Goal: Complete application form: Complete application form

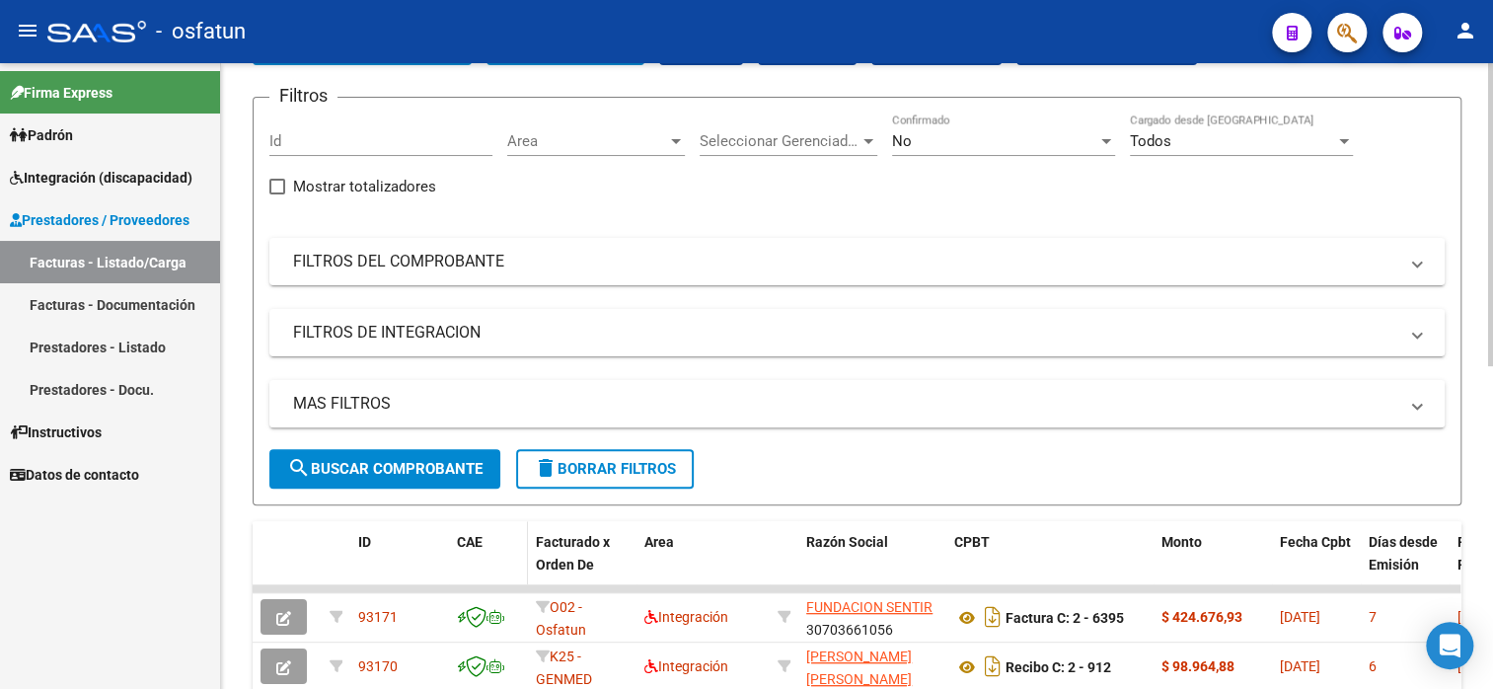
scroll to position [395, 0]
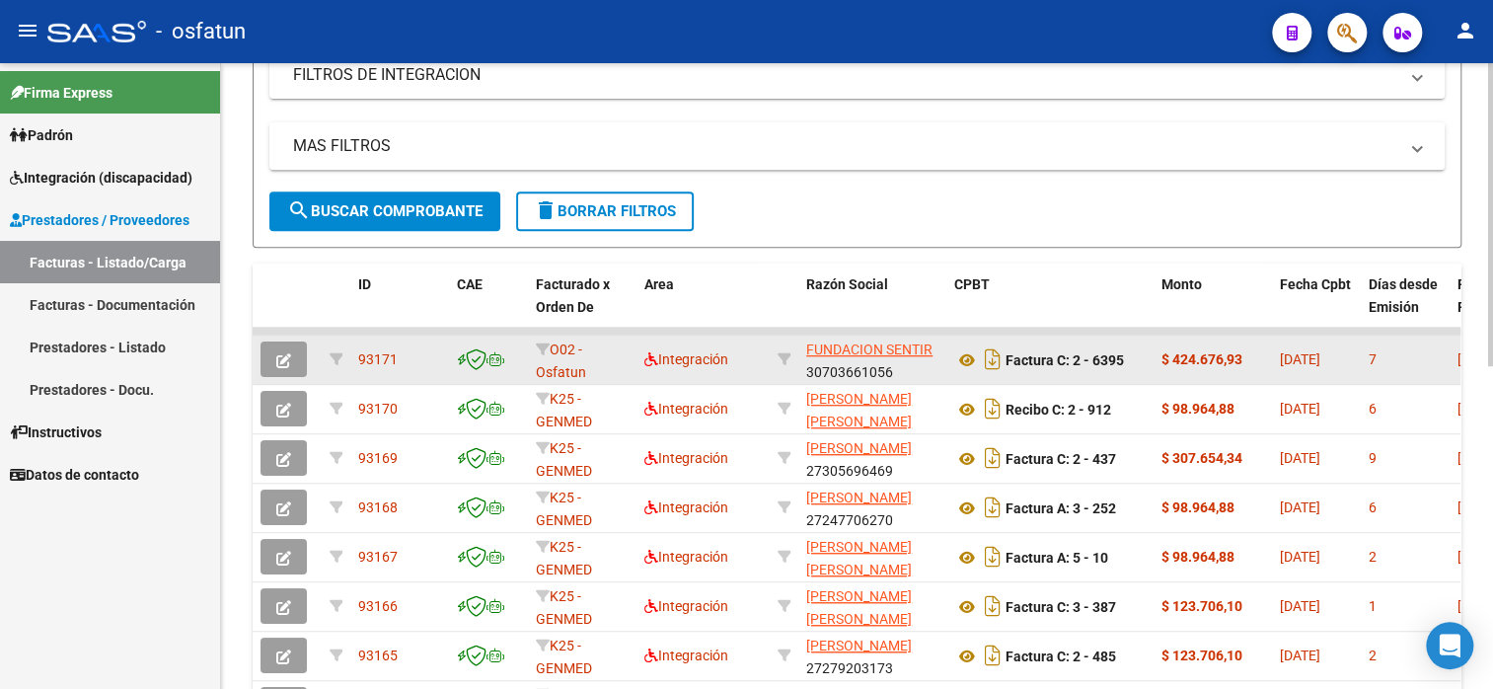
click at [287, 353] on icon "button" at bounding box center [283, 360] width 15 height 15
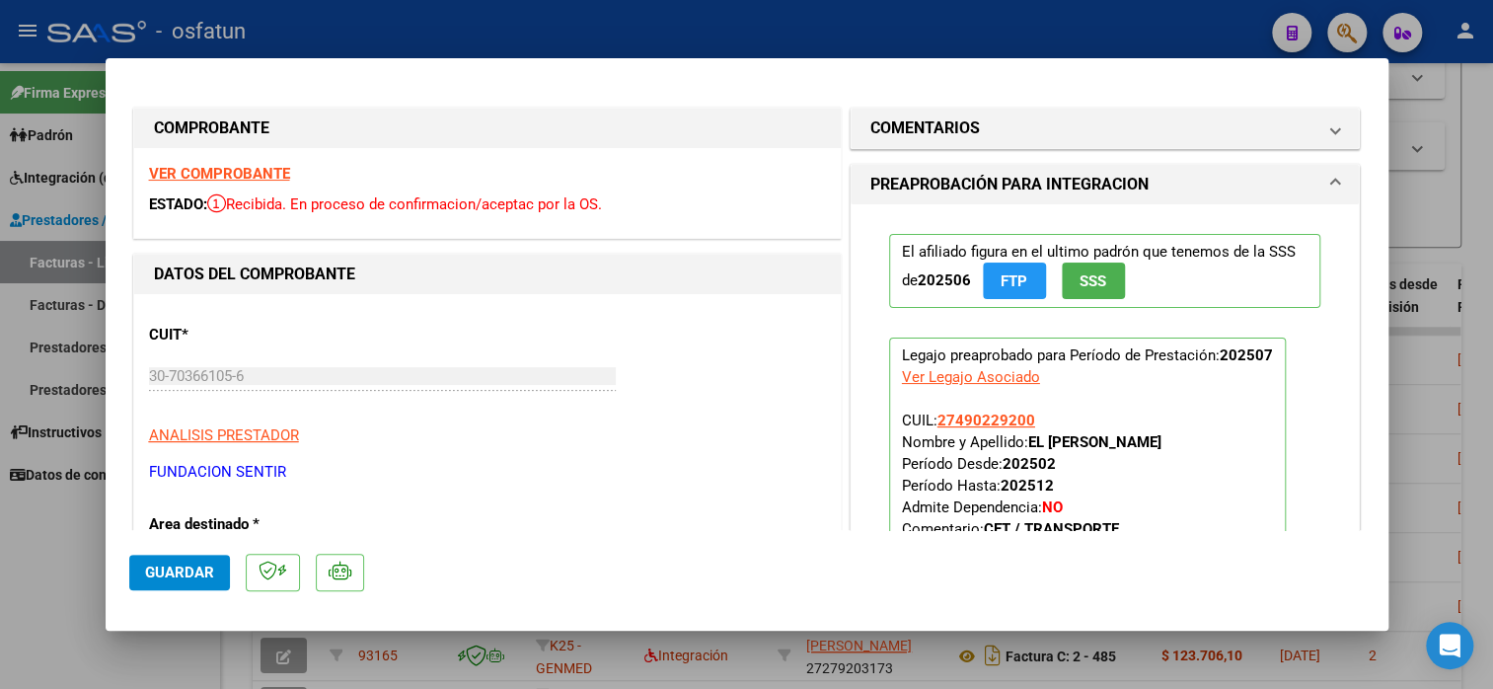
click at [356, 29] on div at bounding box center [746, 344] width 1493 height 689
type input "$ 0,00"
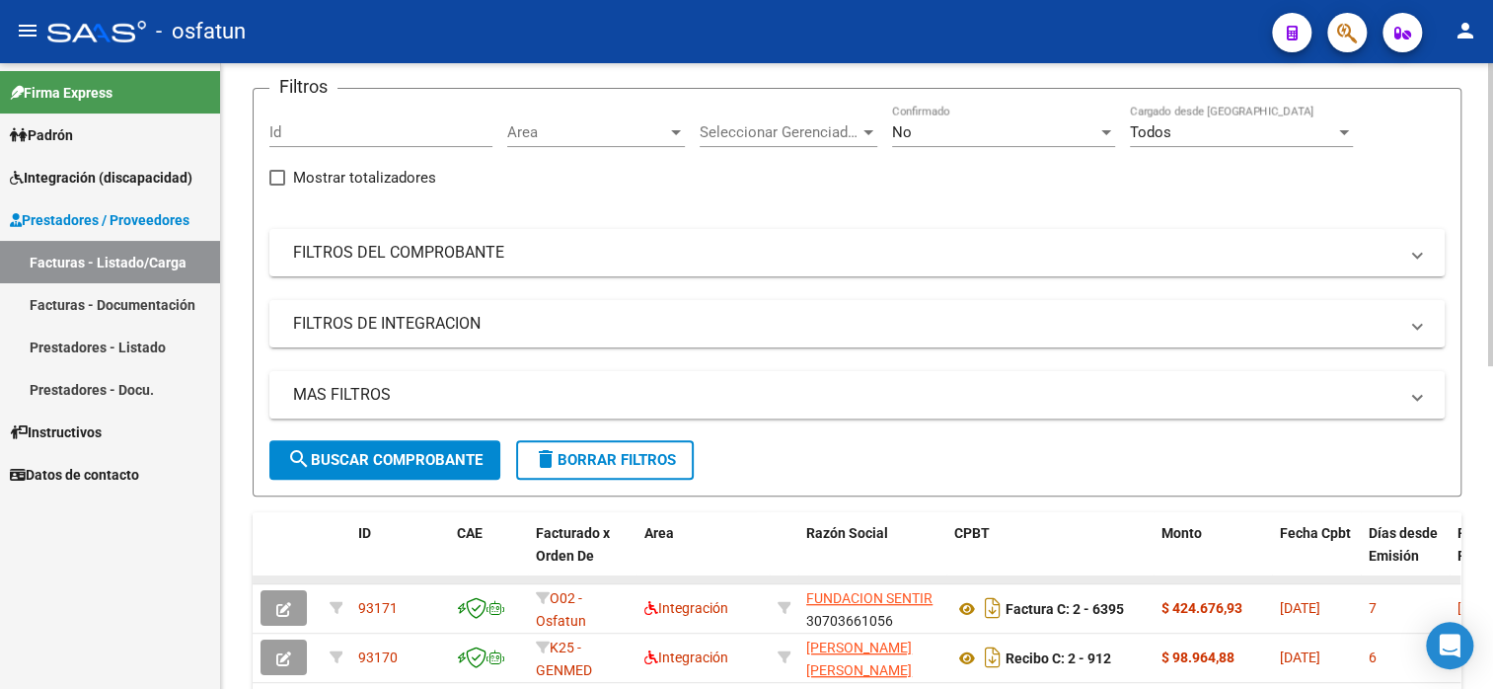
scroll to position [0, 0]
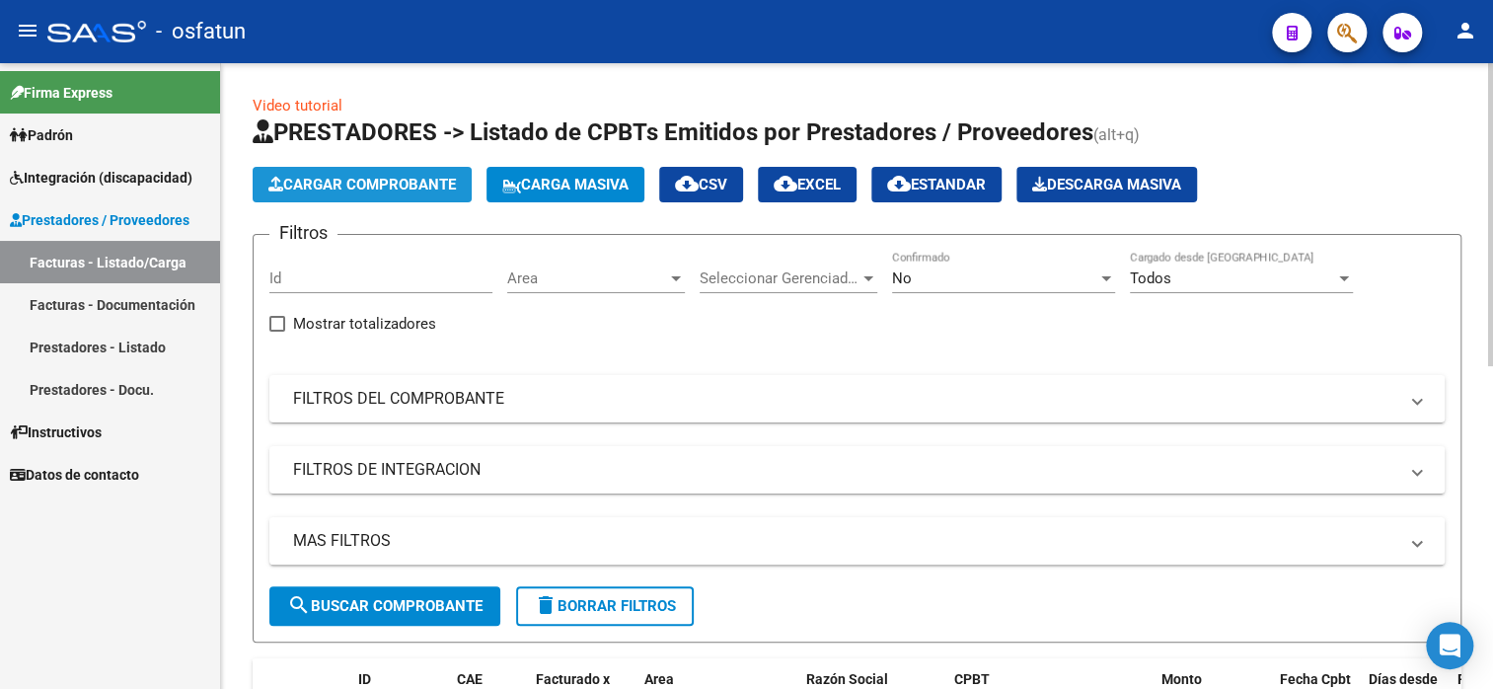
click at [399, 177] on span "Cargar Comprobante" at bounding box center [362, 185] width 188 height 18
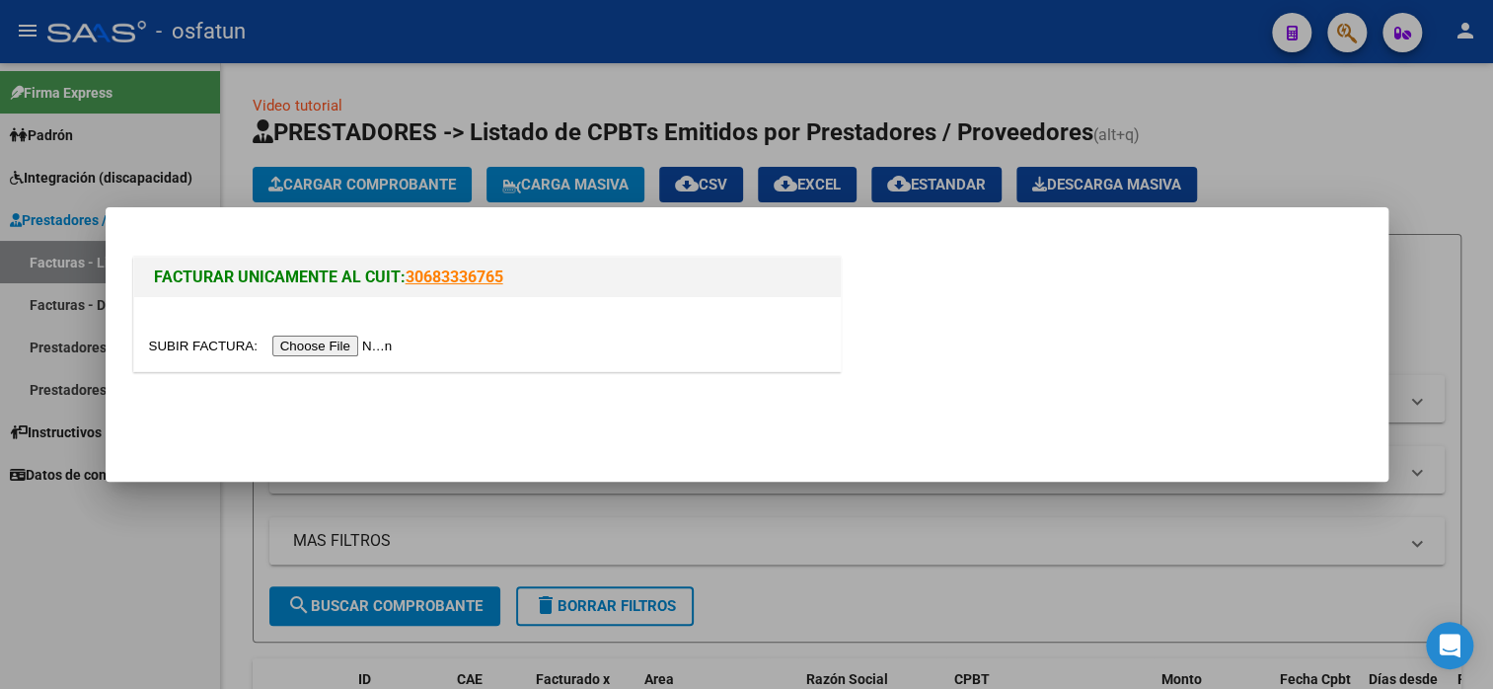
click at [355, 345] on input "file" at bounding box center [274, 346] width 250 height 21
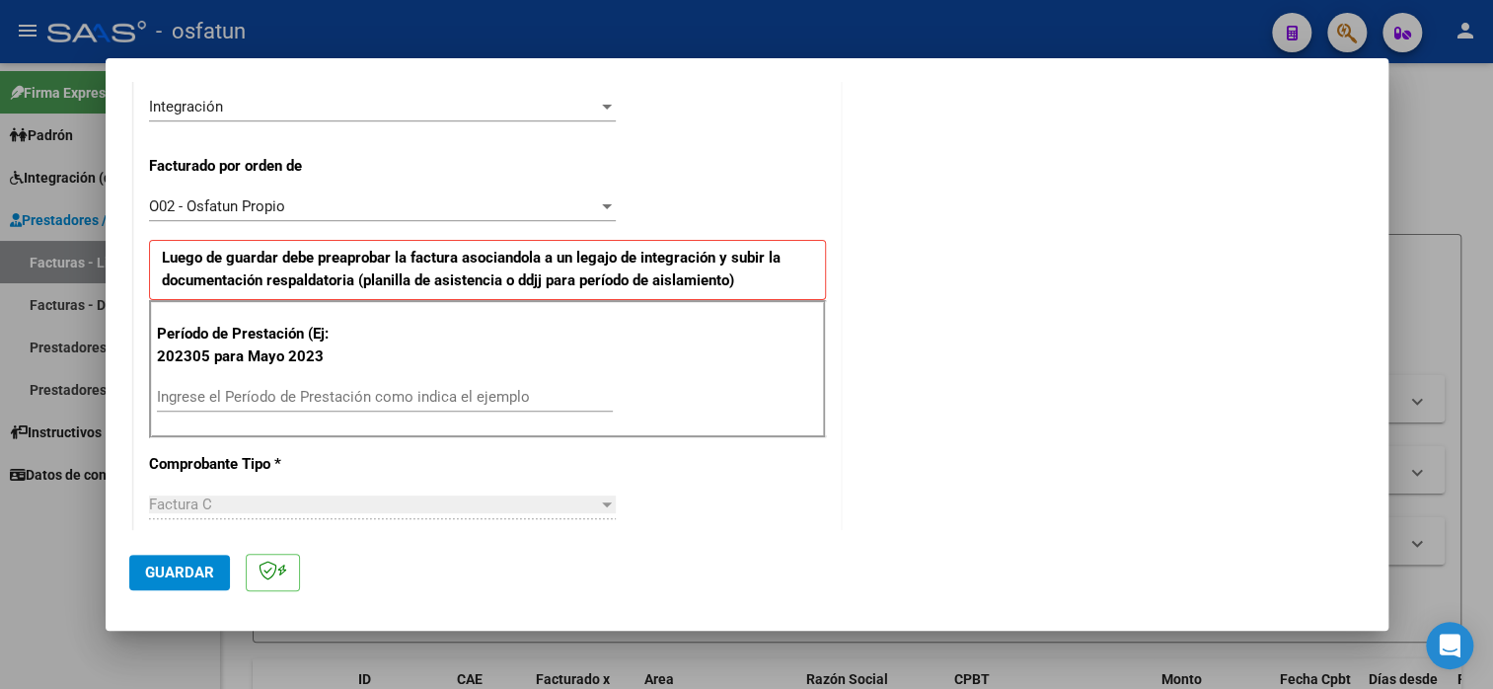
scroll to position [493, 0]
click at [480, 403] on input "Ingrese el Período de Prestación como indica el ejemplo" at bounding box center [385, 396] width 456 height 18
type input "202507"
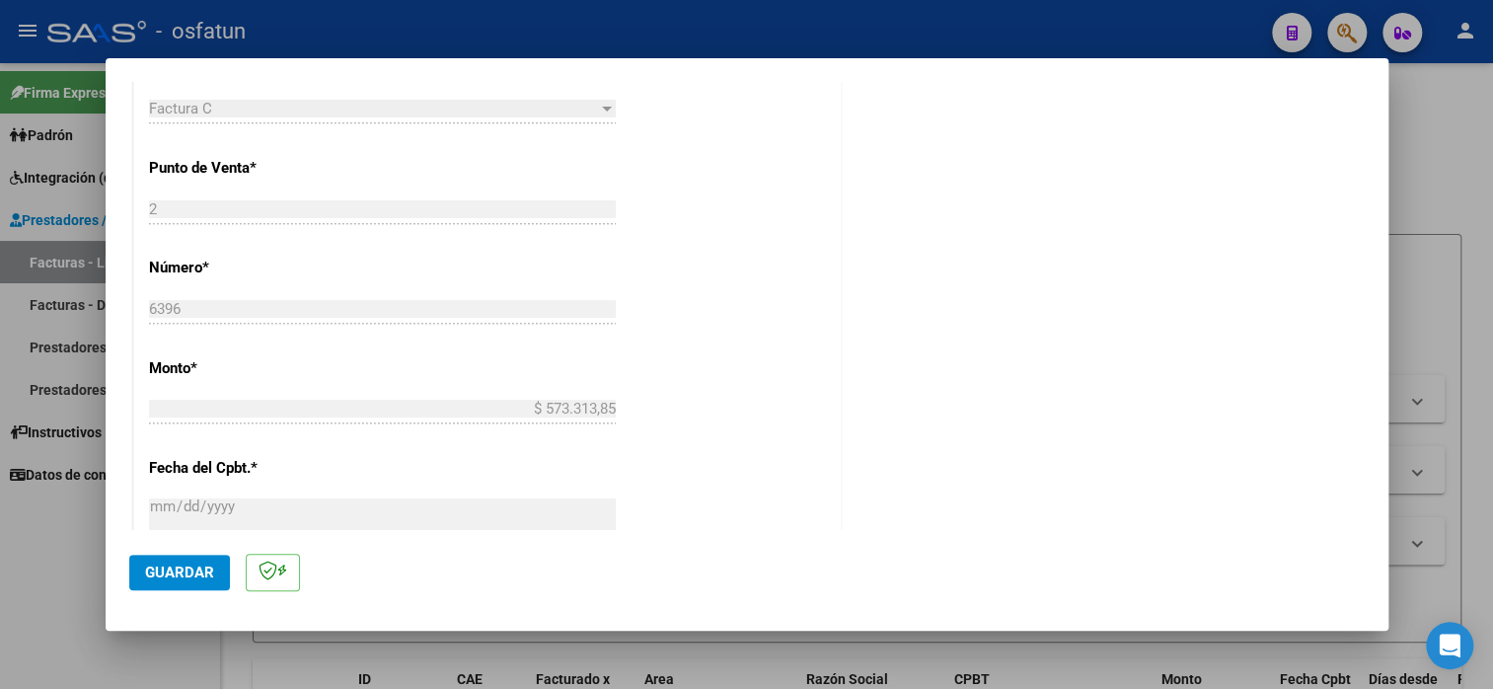
click at [204, 577] on span "Guardar" at bounding box center [179, 573] width 69 height 18
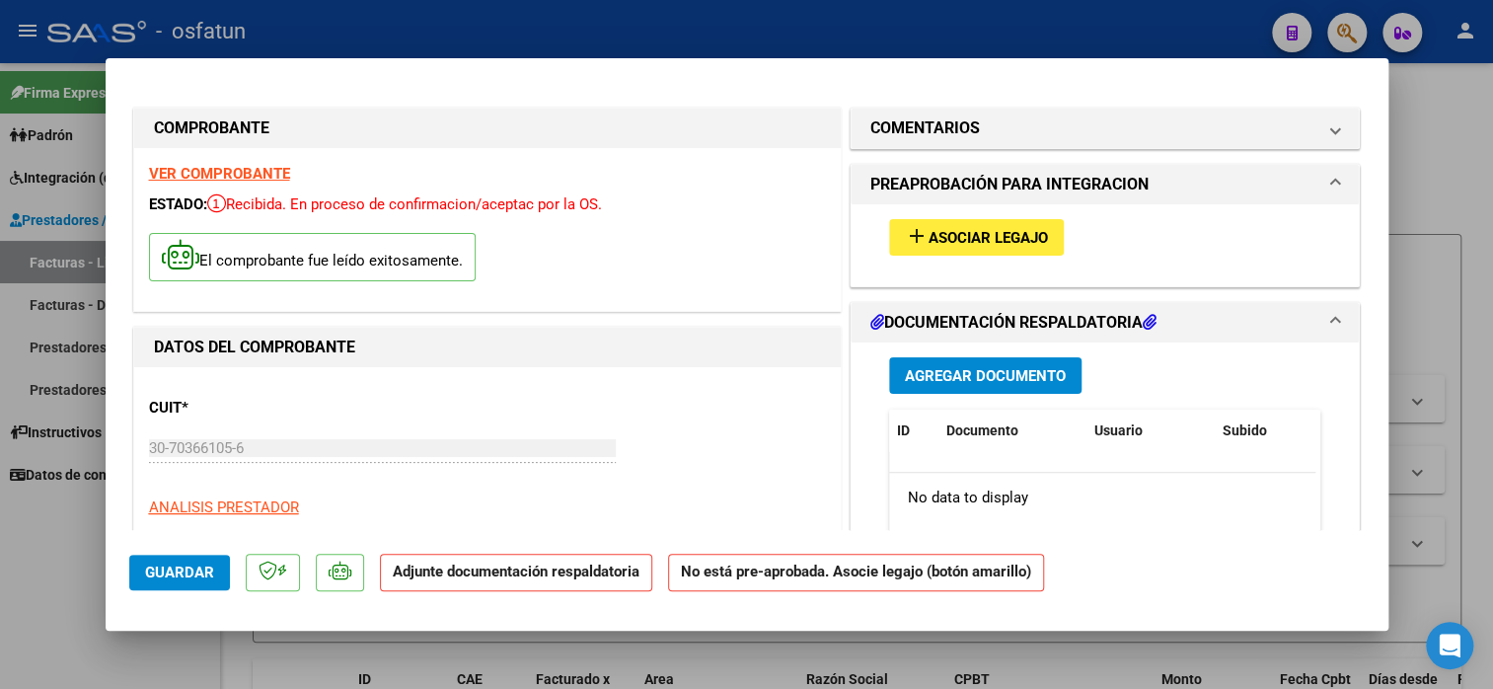
click at [1069, 244] on div "add Asociar Legajo" at bounding box center [1105, 237] width 462 height 66
click at [1024, 243] on span "Asociar Legajo" at bounding box center [988, 238] width 119 height 18
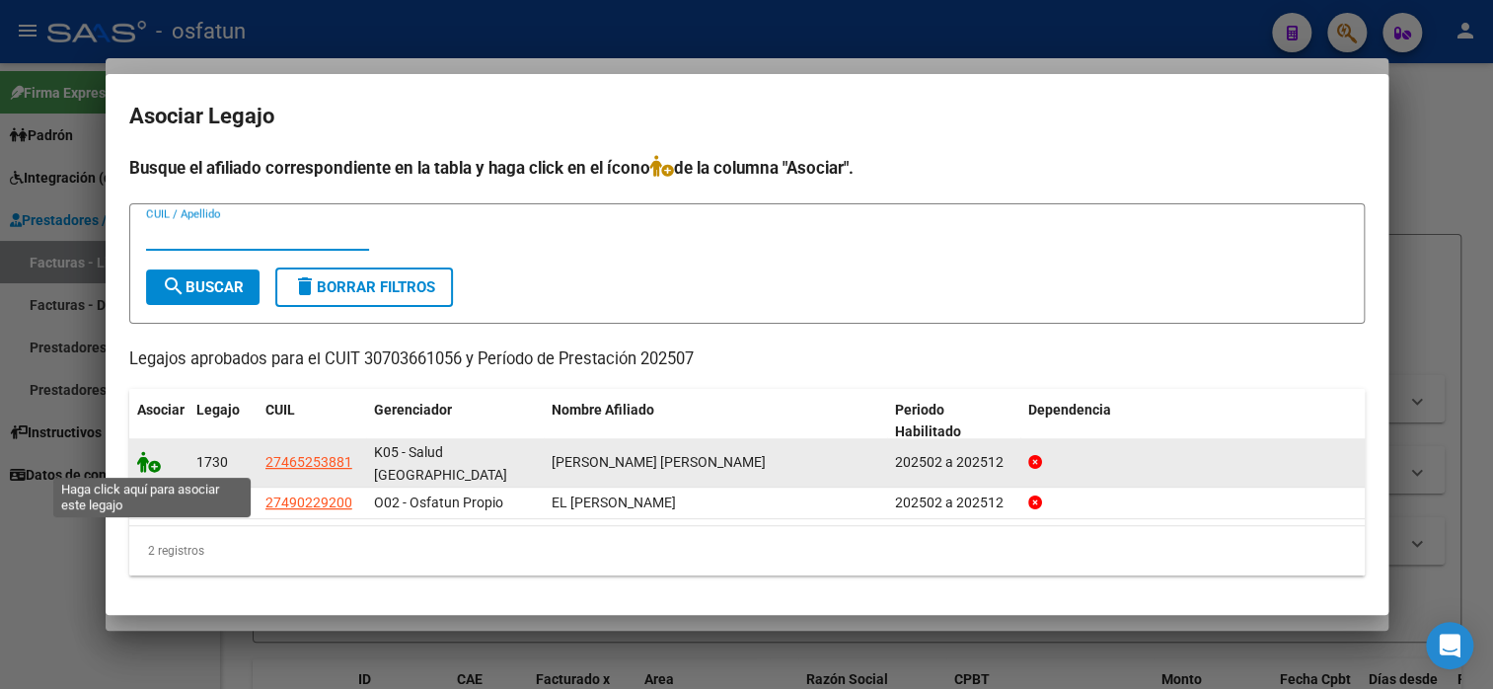
click at [156, 462] on icon at bounding box center [149, 462] width 24 height 22
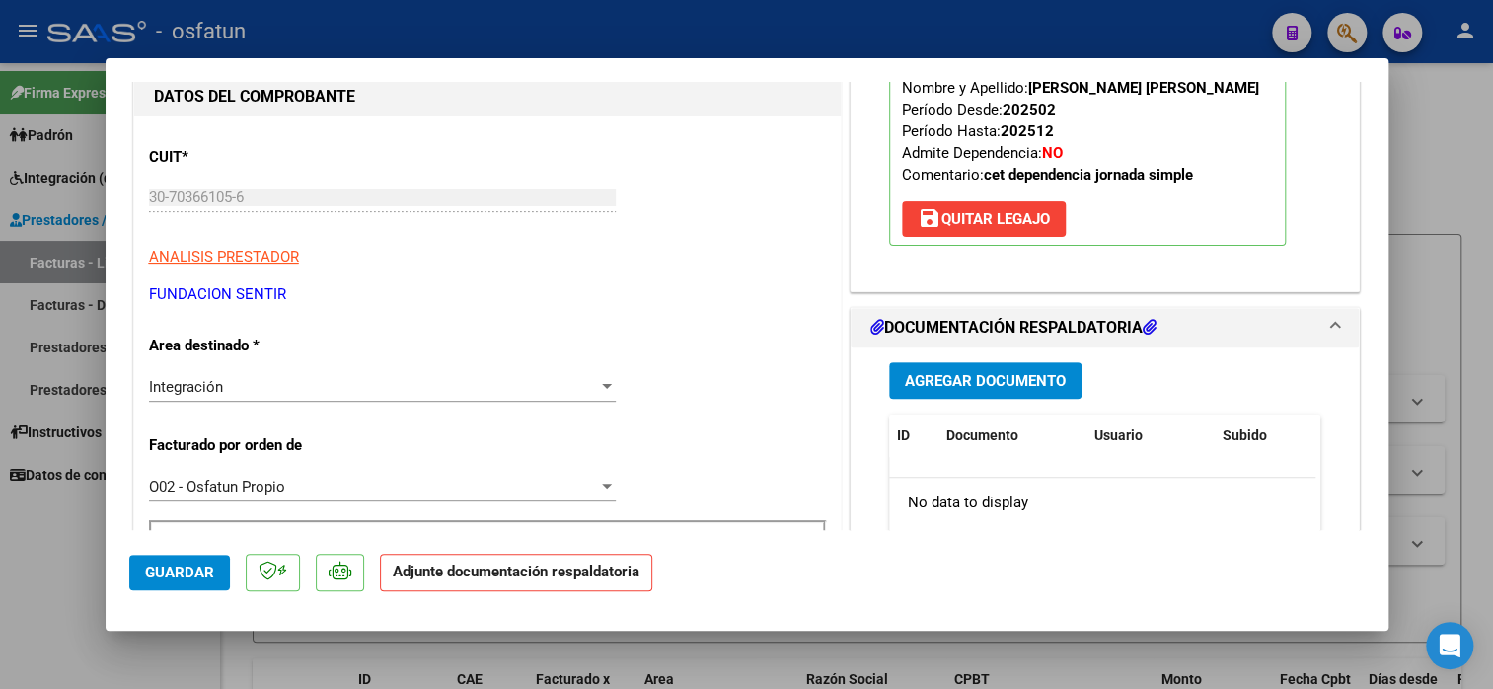
scroll to position [296, 0]
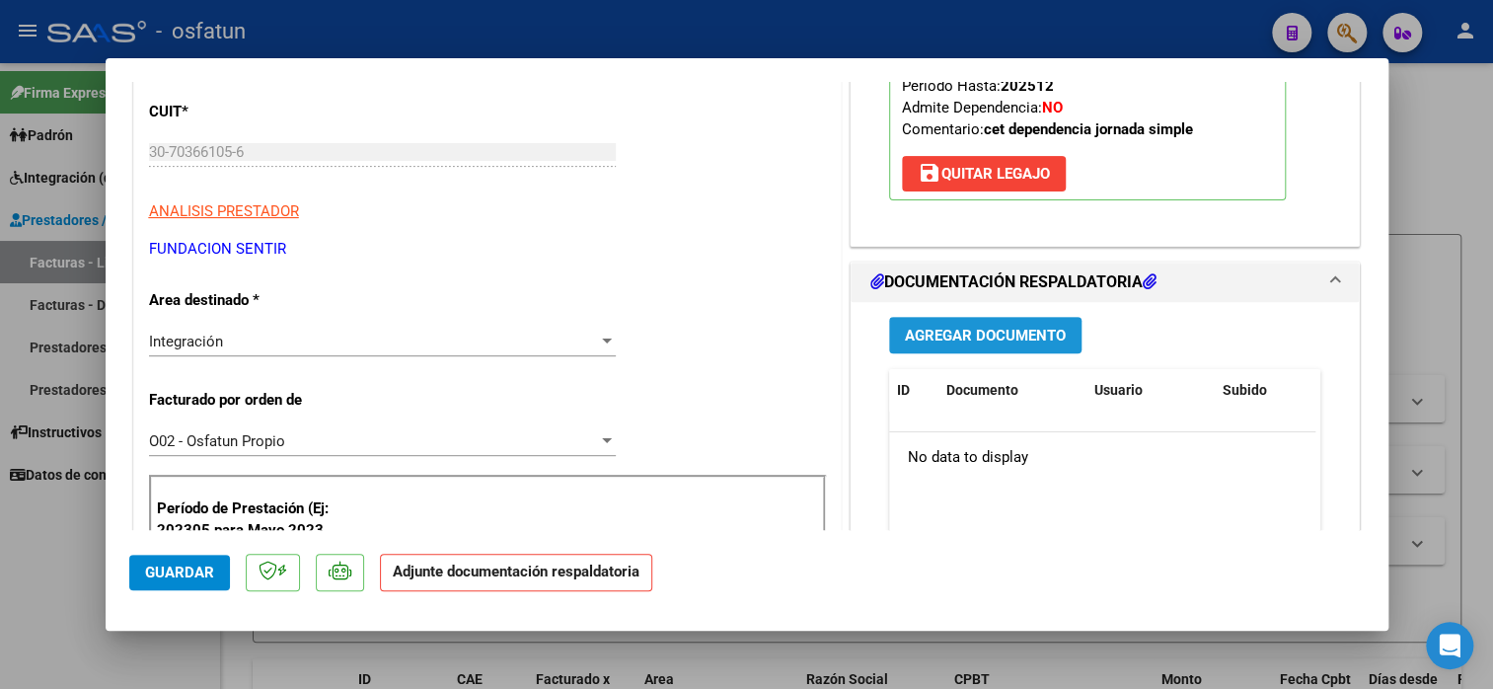
click at [1003, 341] on span "Agregar Documento" at bounding box center [985, 336] width 161 height 18
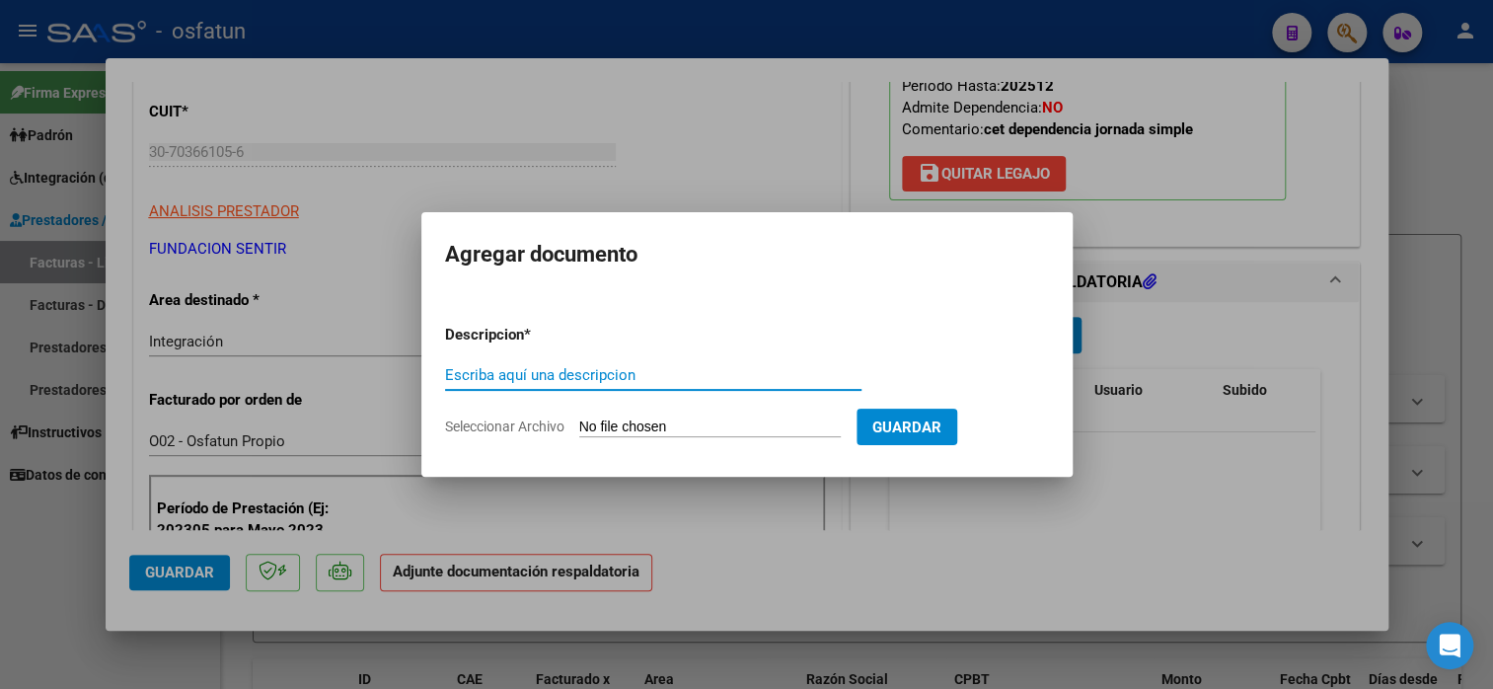
click at [740, 373] on input "Escriba aquí una descripcion" at bounding box center [653, 375] width 417 height 18
type input "planilla de asistencia"
click at [707, 427] on input "Seleccionar Archivo" at bounding box center [710, 427] width 262 height 19
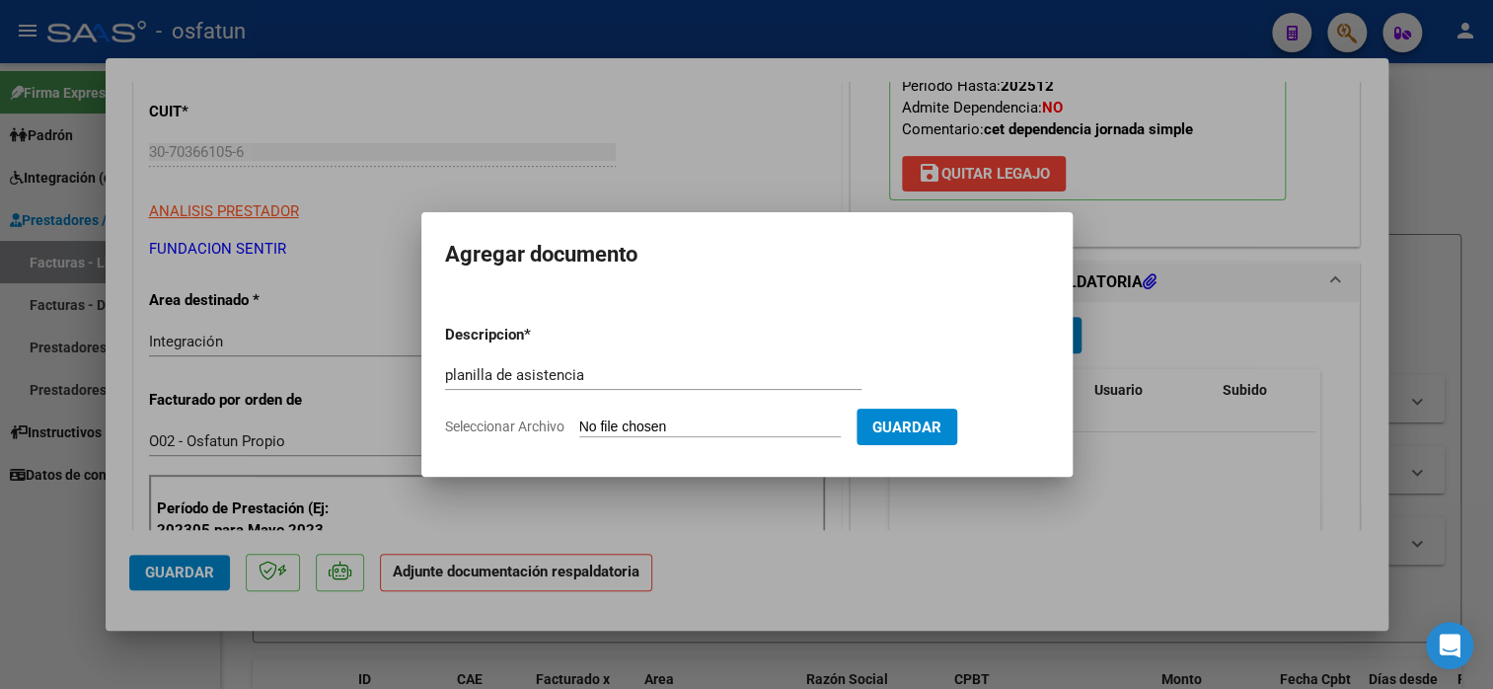
type input "C:\fakepath\FUNDACION SENTIR 6396 asis.pdf"
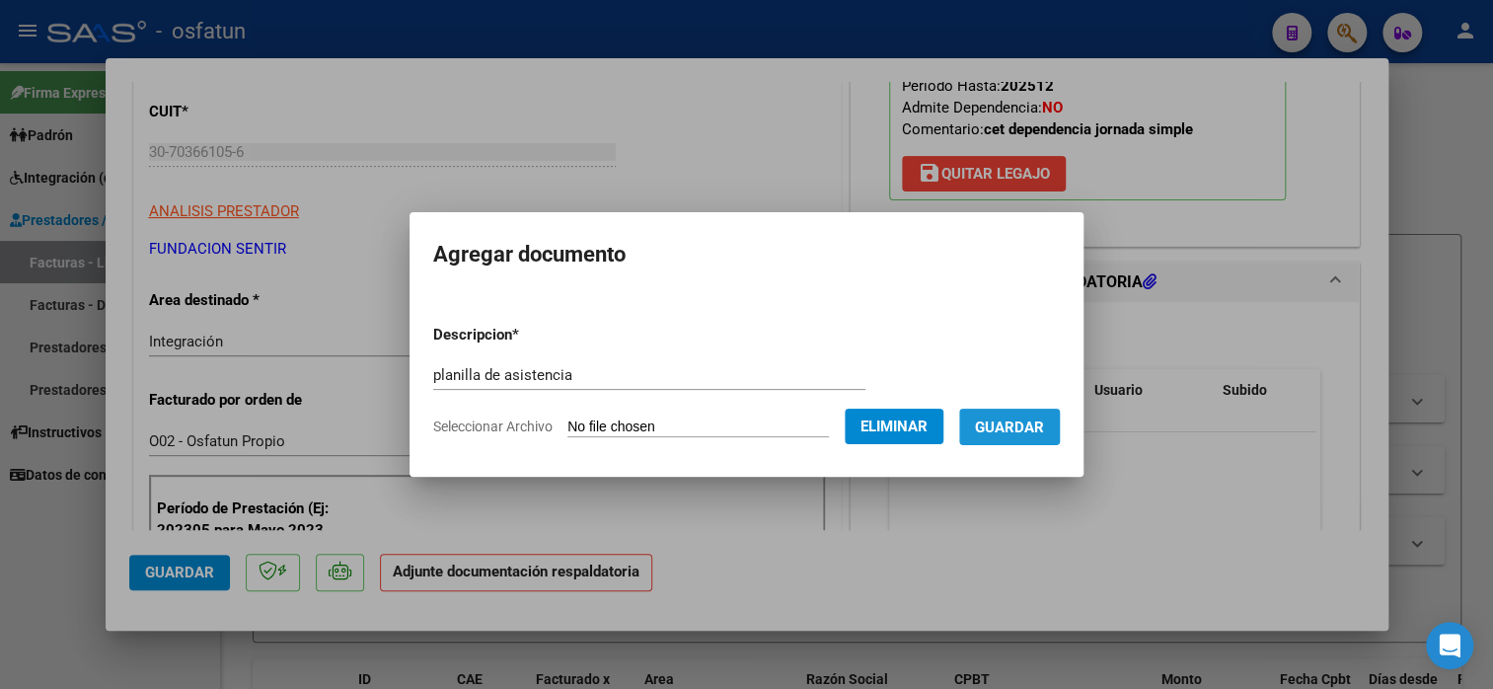
click at [1044, 431] on span "Guardar" at bounding box center [1009, 427] width 69 height 18
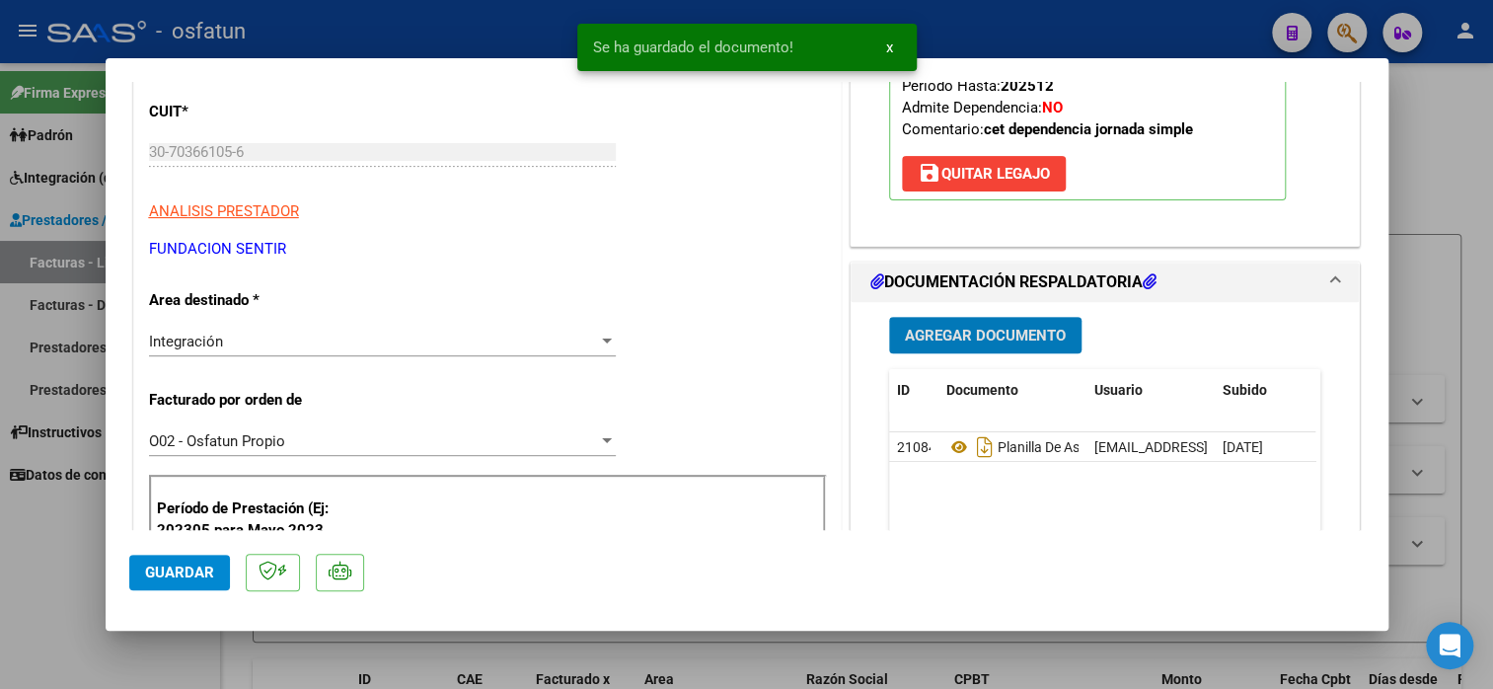
click at [208, 574] on span "Guardar" at bounding box center [179, 573] width 69 height 18
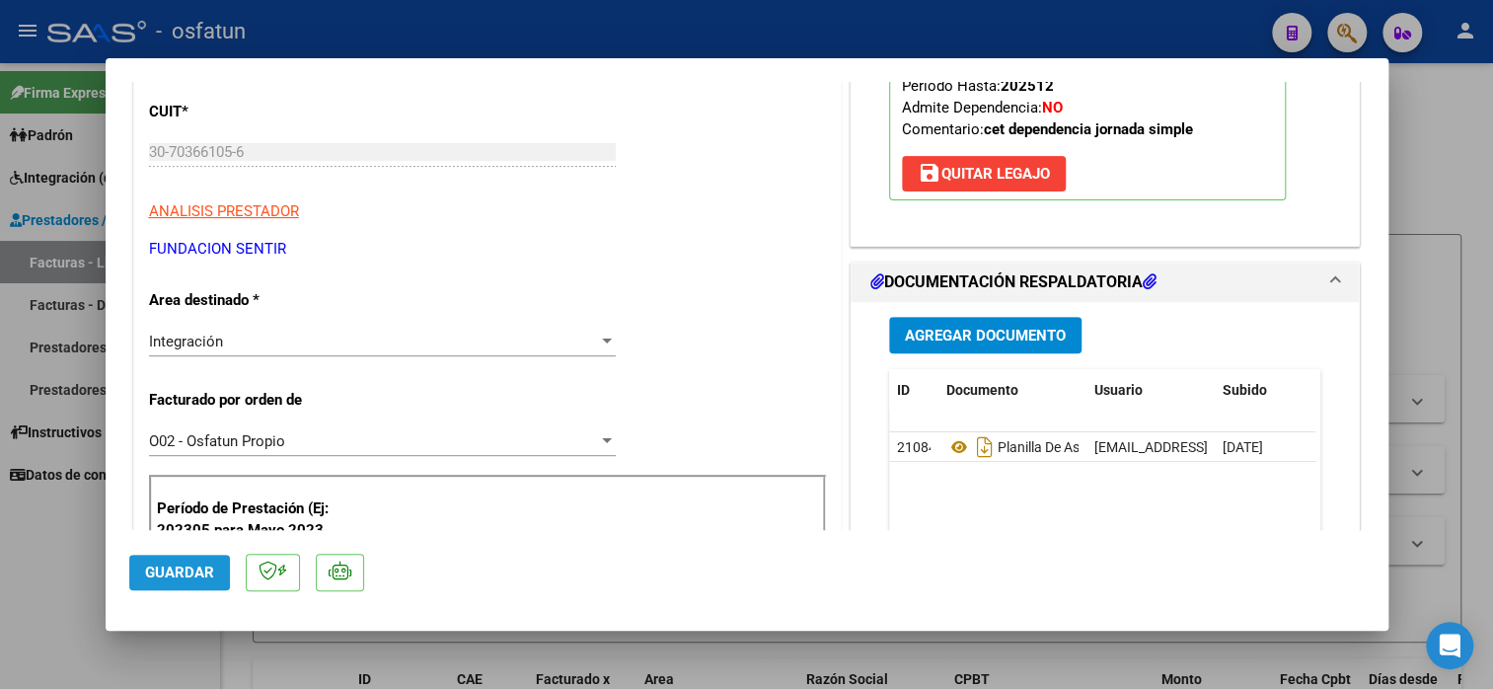
click at [175, 569] on span "Guardar" at bounding box center [179, 573] width 69 height 18
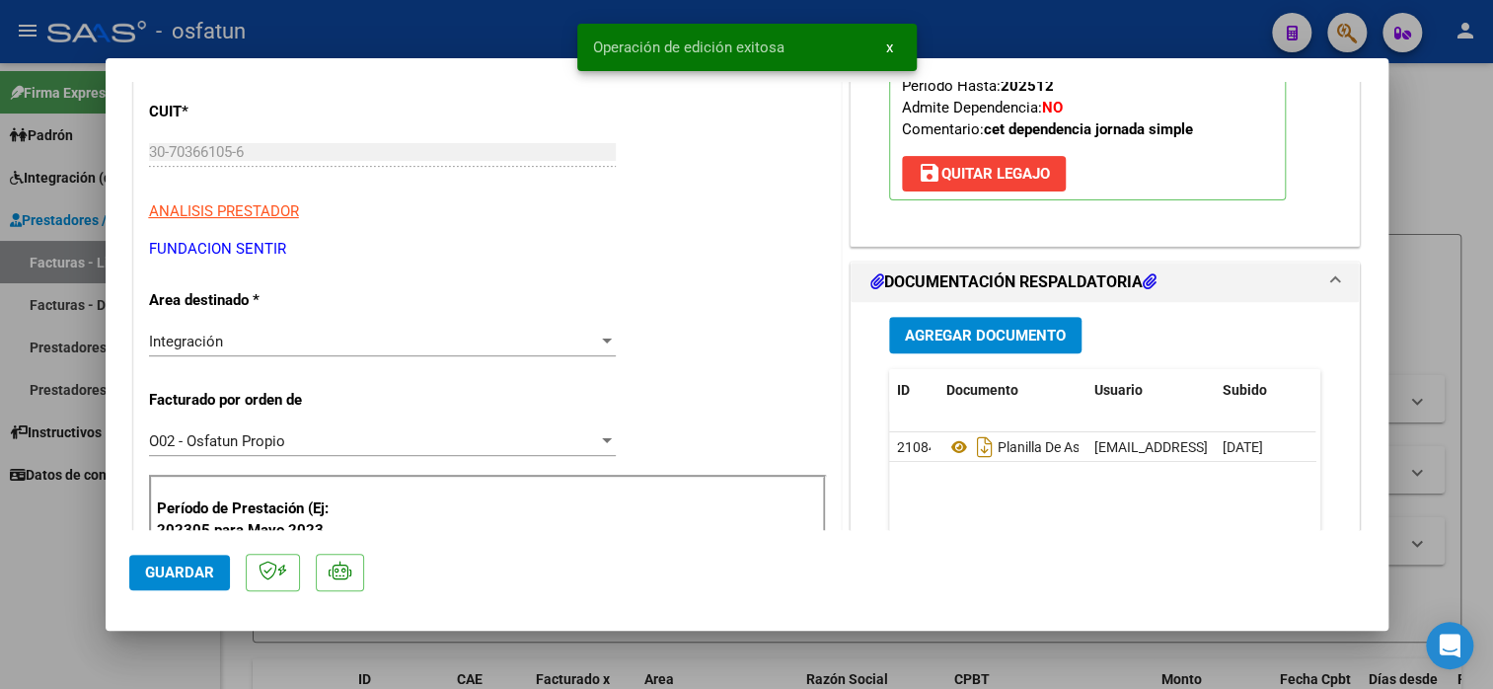
click at [1477, 149] on div at bounding box center [746, 344] width 1493 height 689
type input "$ 0,00"
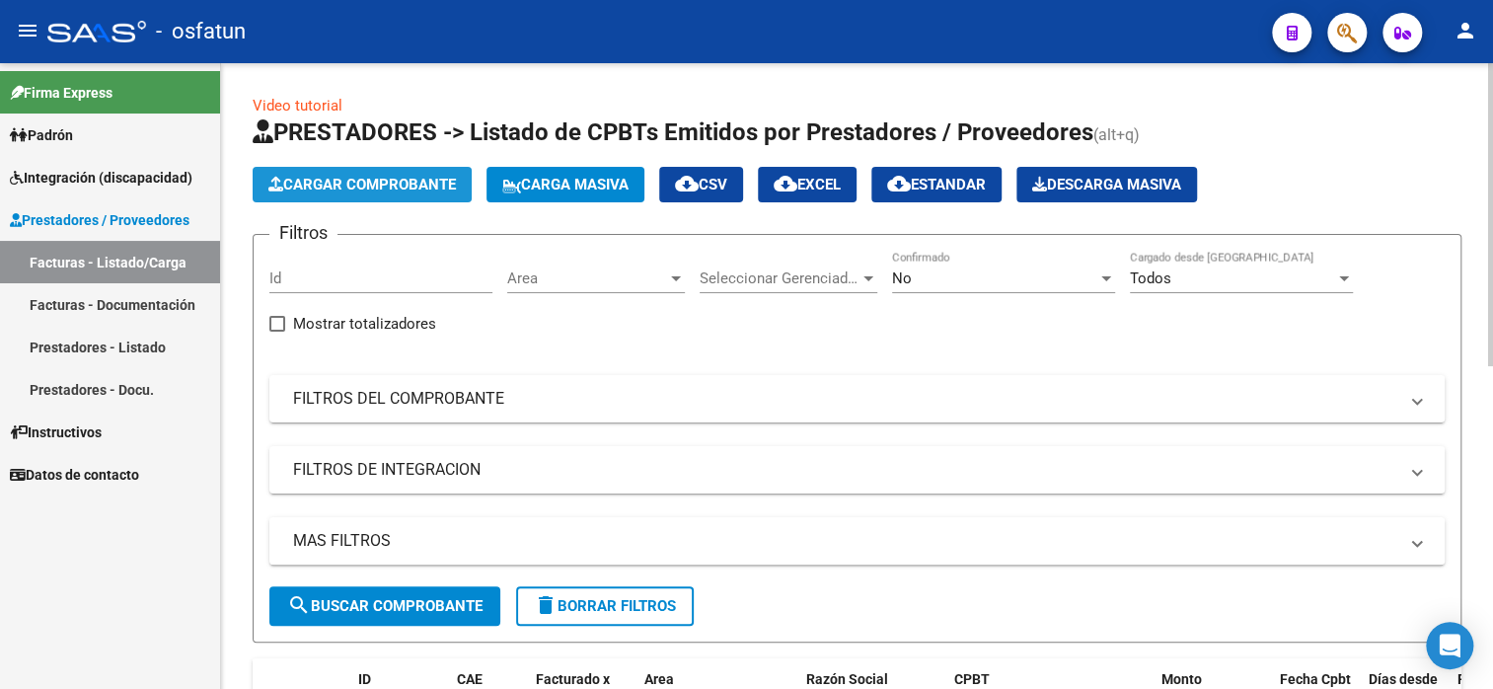
click at [375, 194] on button "Cargar Comprobante" at bounding box center [362, 185] width 219 height 36
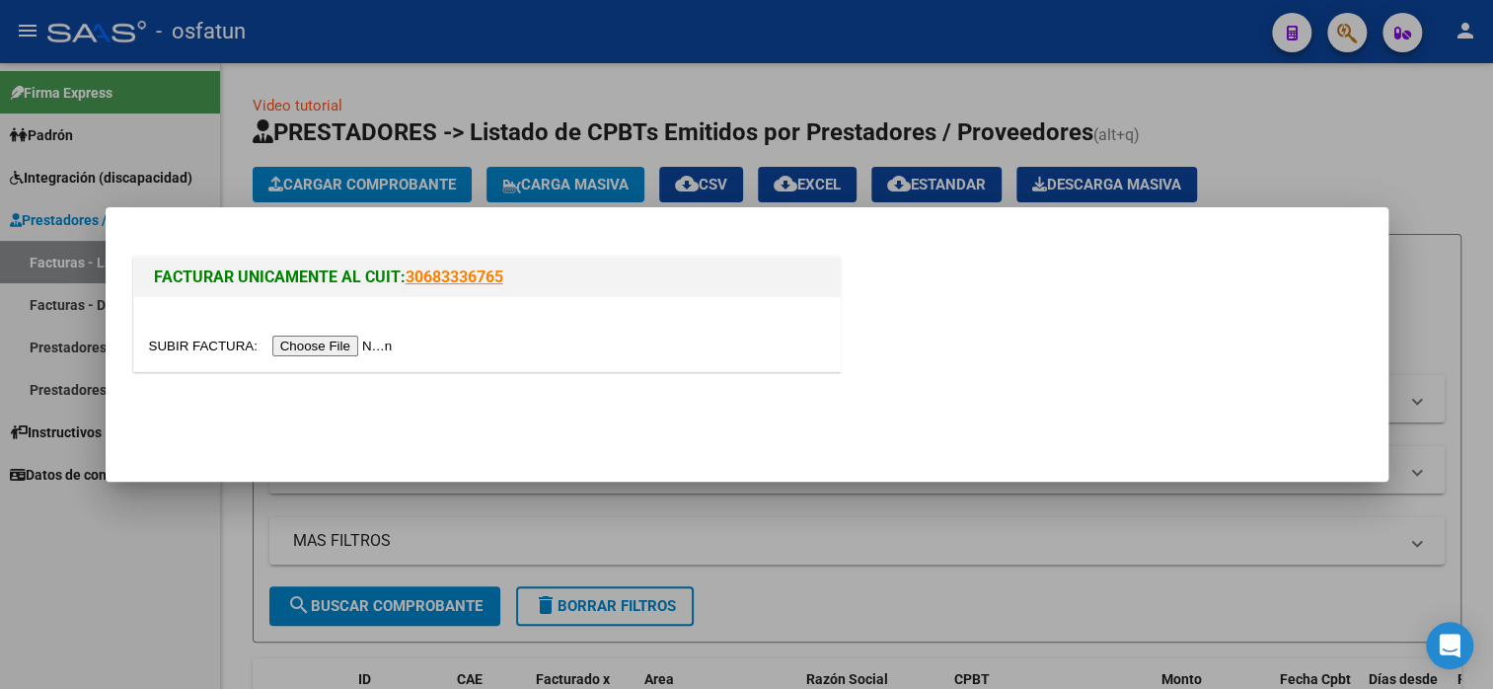
click at [340, 347] on input "file" at bounding box center [274, 346] width 250 height 21
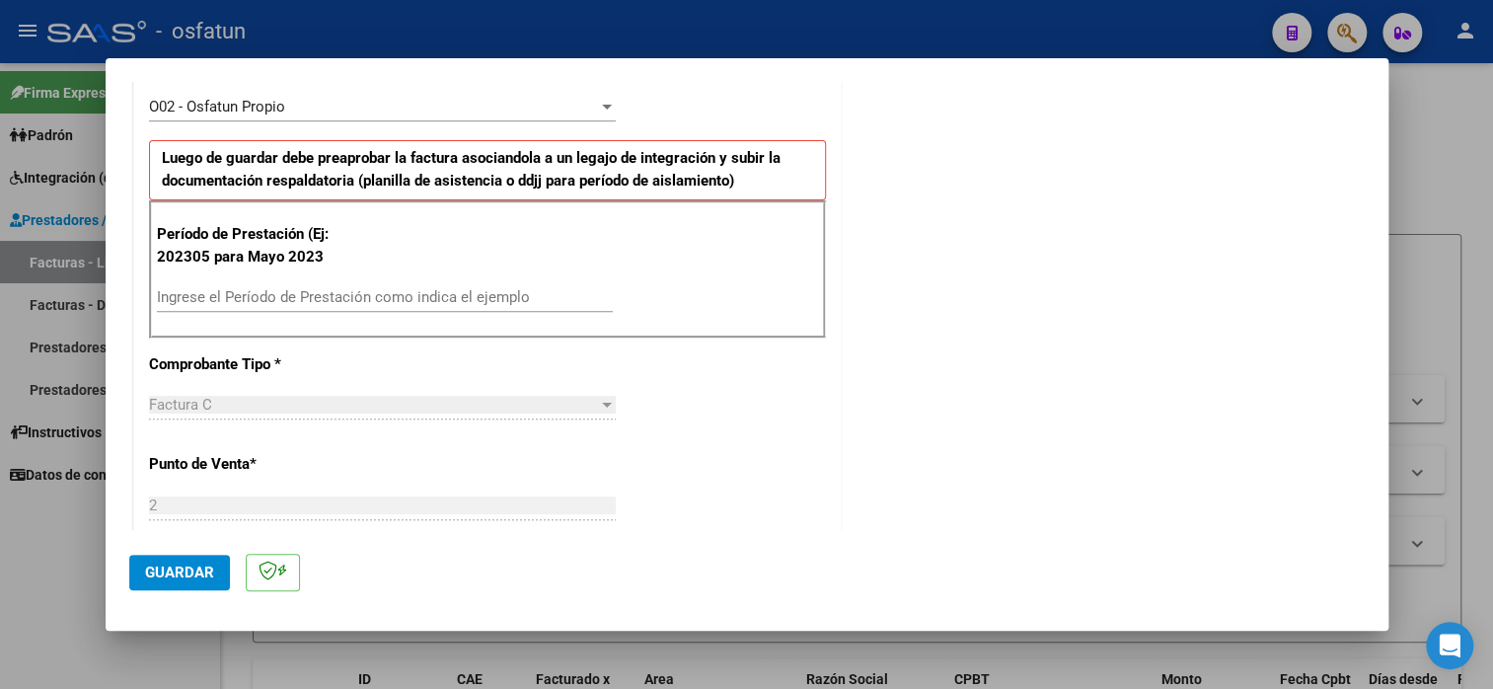
scroll to position [296, 0]
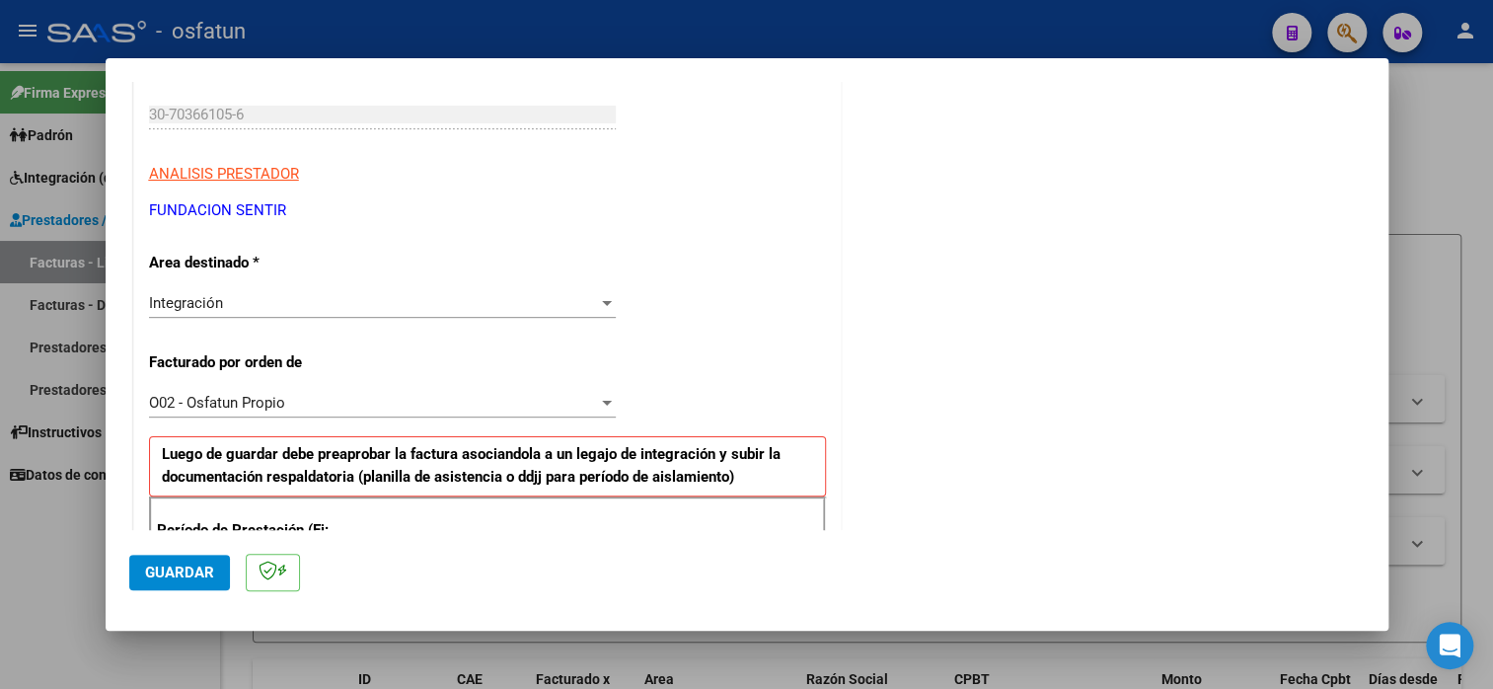
click at [288, 296] on div "Integración" at bounding box center [373, 303] width 449 height 18
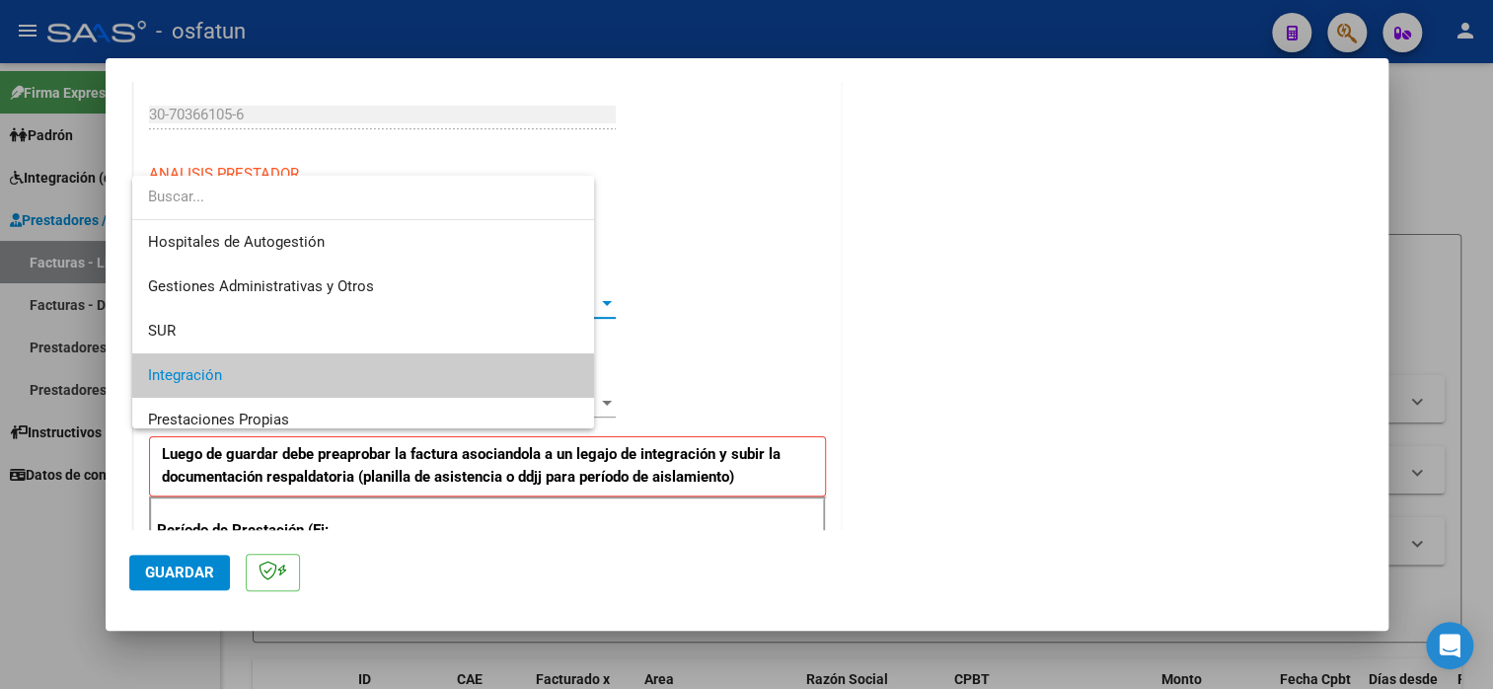
scroll to position [73, 0]
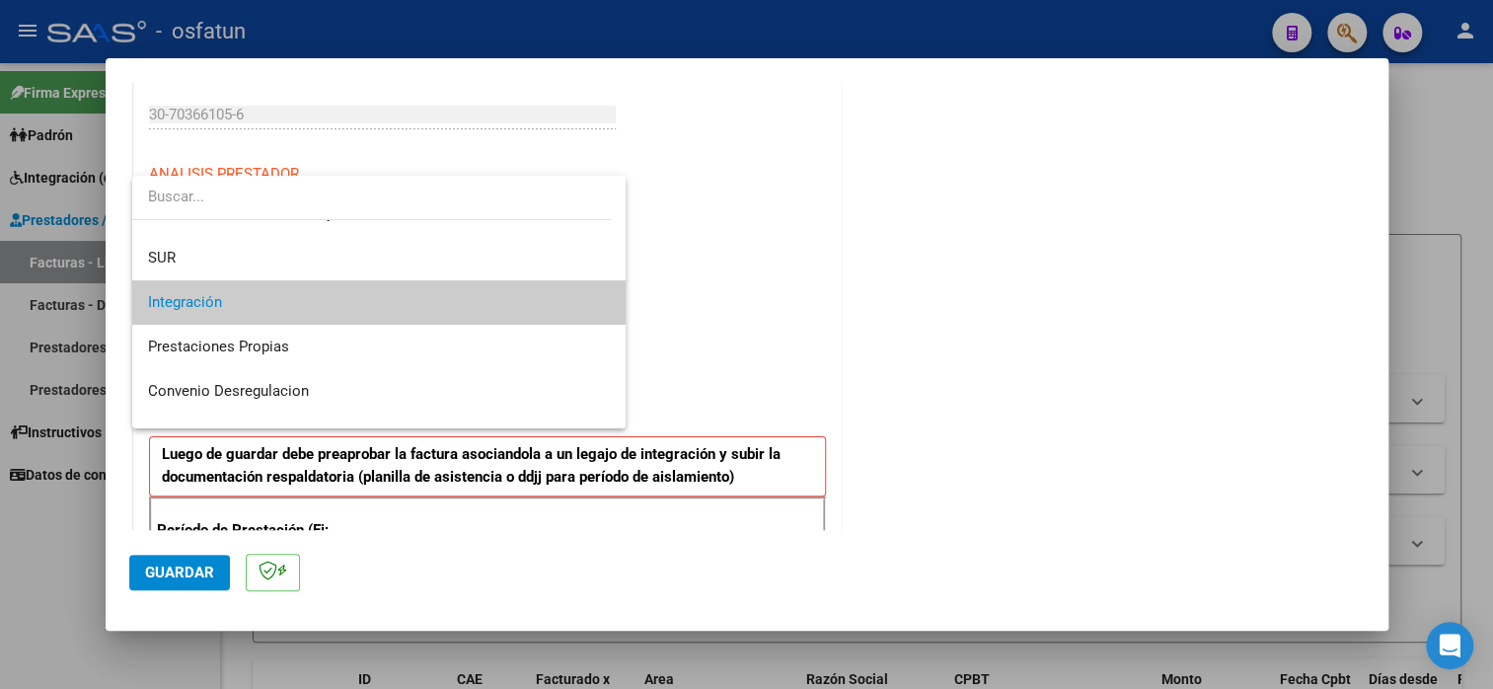
click at [288, 296] on span "Integración" at bounding box center [379, 302] width 462 height 44
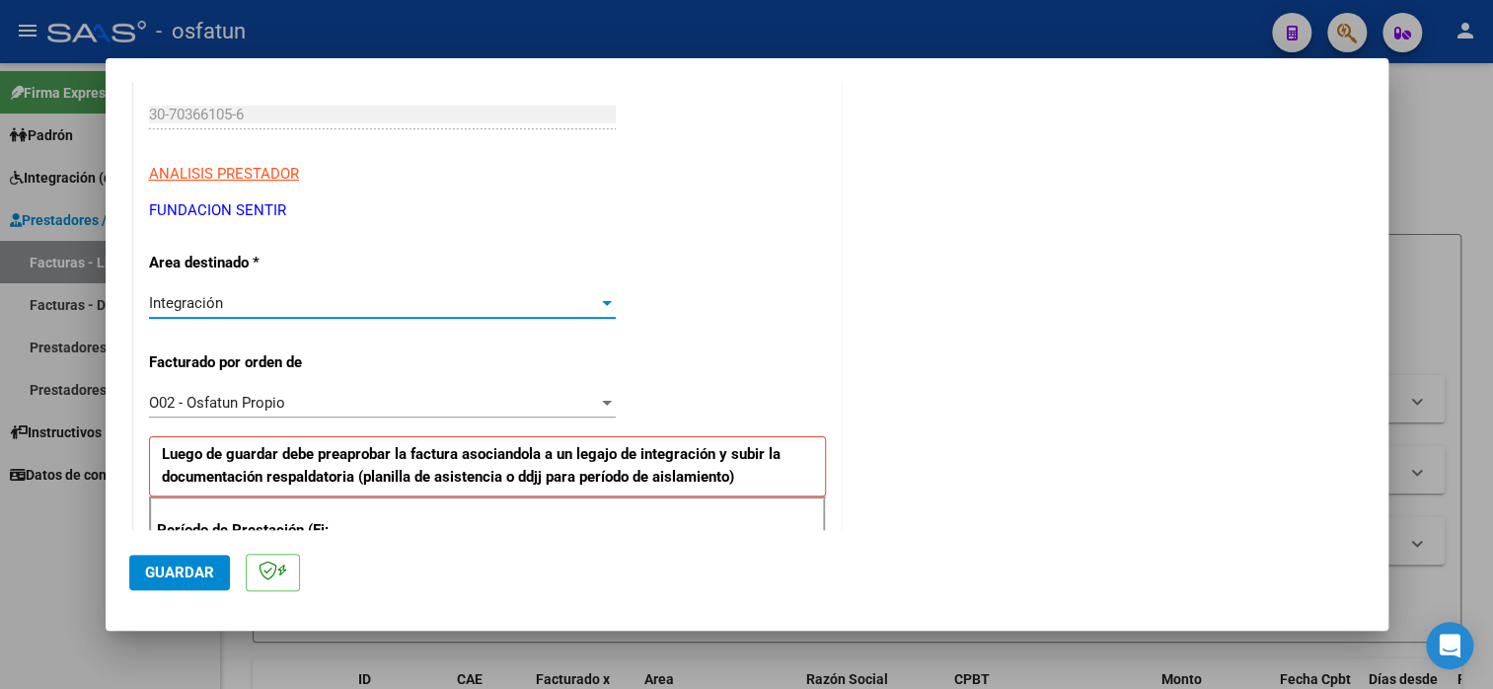
scroll to position [592, 0]
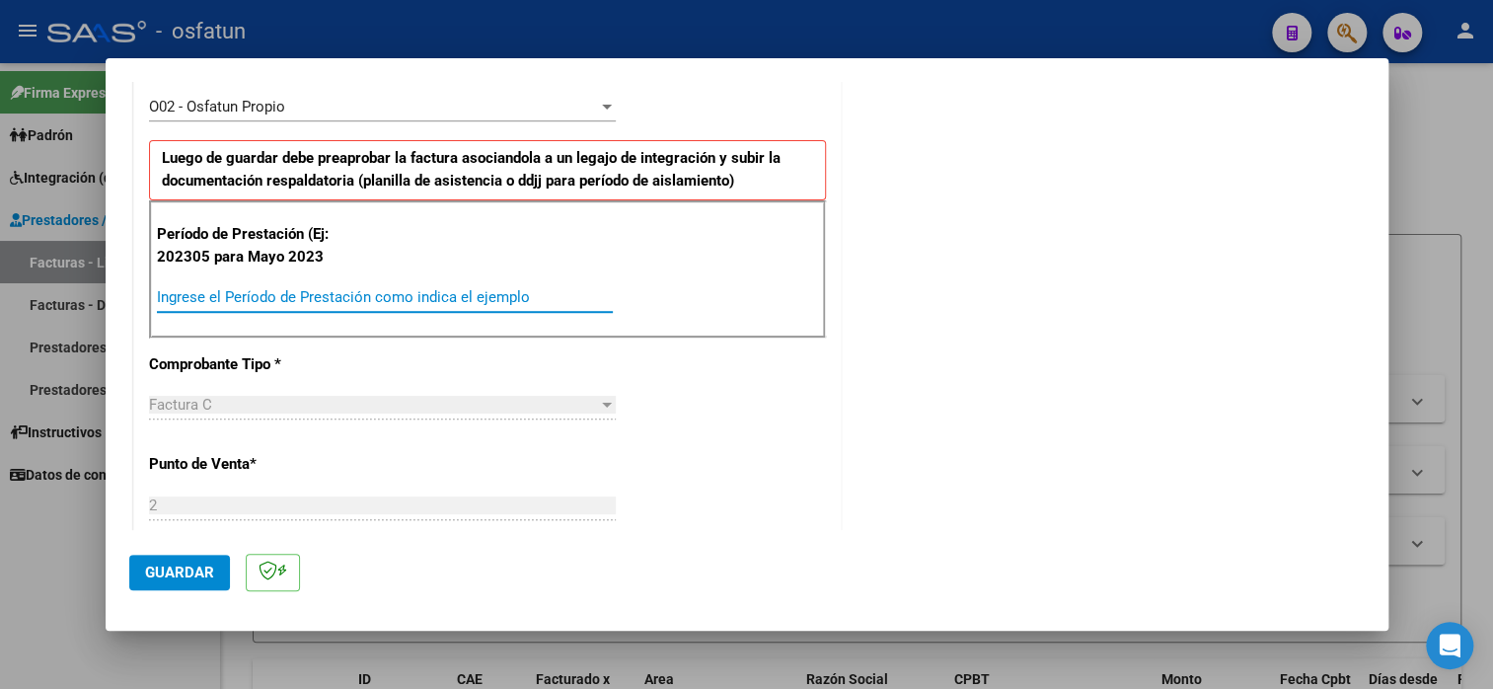
click at [289, 288] on input "Ingrese el Período de Prestación como indica el ejemplo" at bounding box center [385, 297] width 456 height 18
type input "202507"
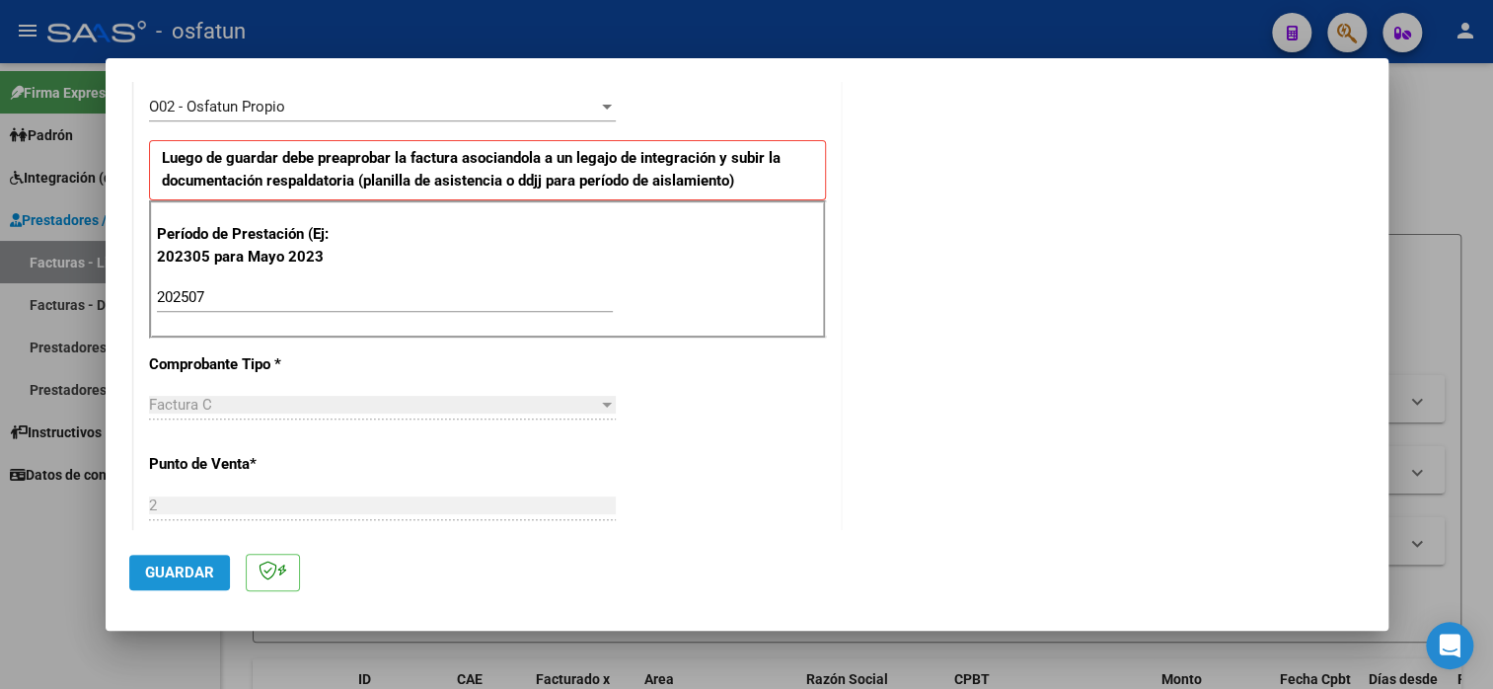
click at [179, 571] on span "Guardar" at bounding box center [179, 573] width 69 height 18
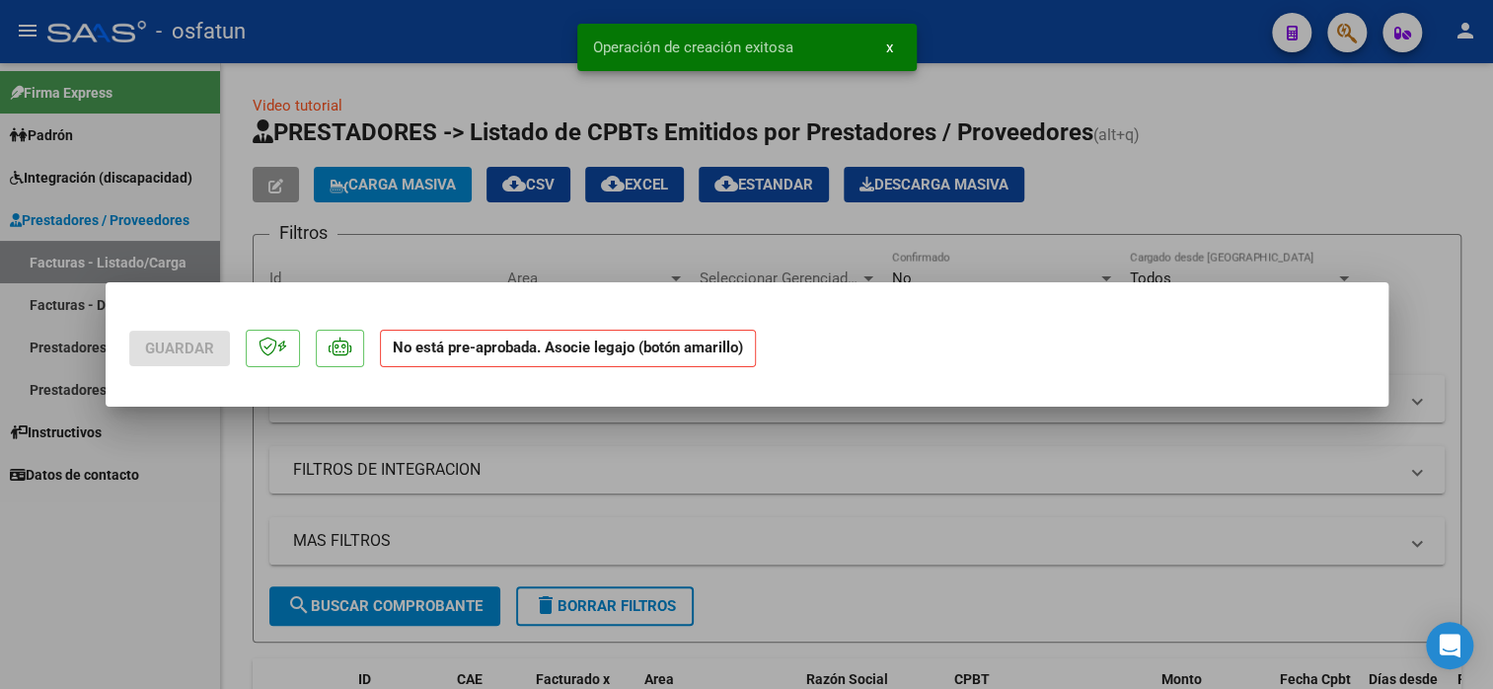
scroll to position [0, 0]
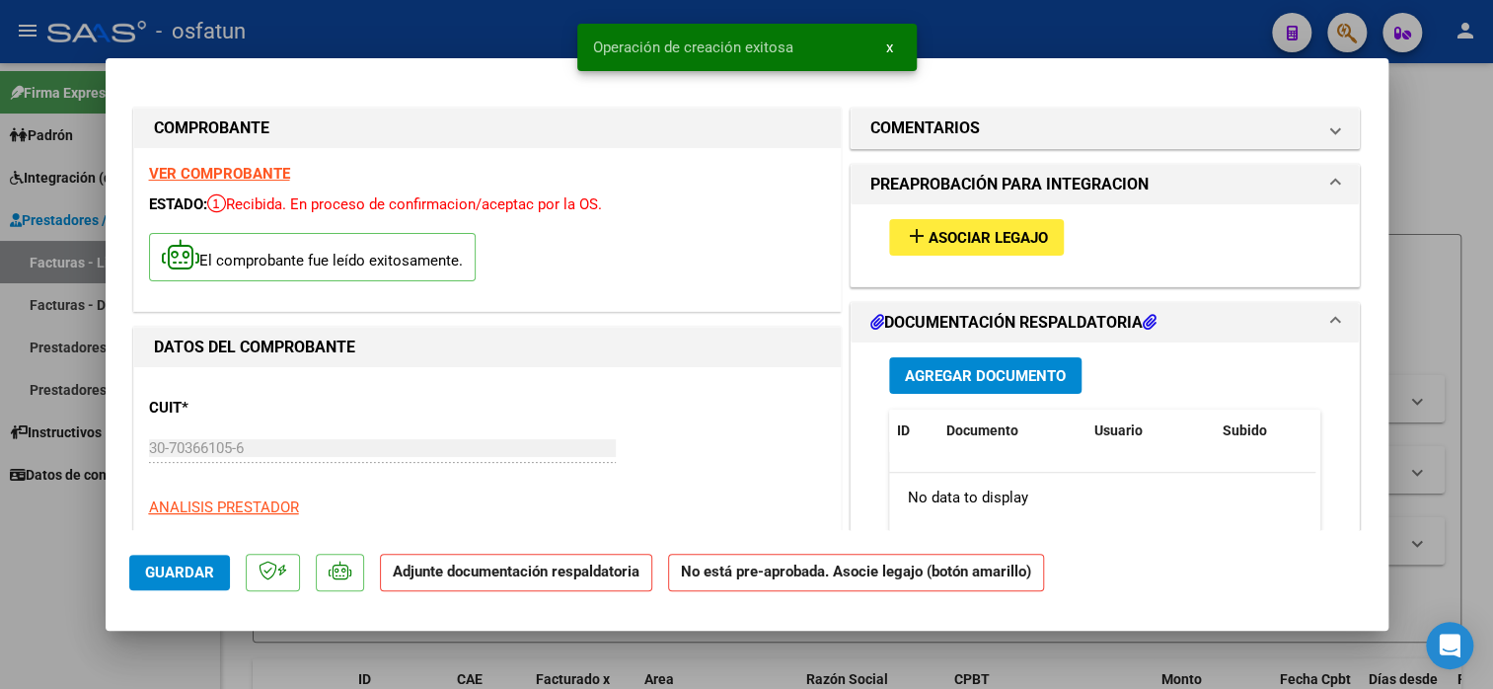
click at [972, 219] on button "add Asociar Legajo" at bounding box center [976, 237] width 175 height 37
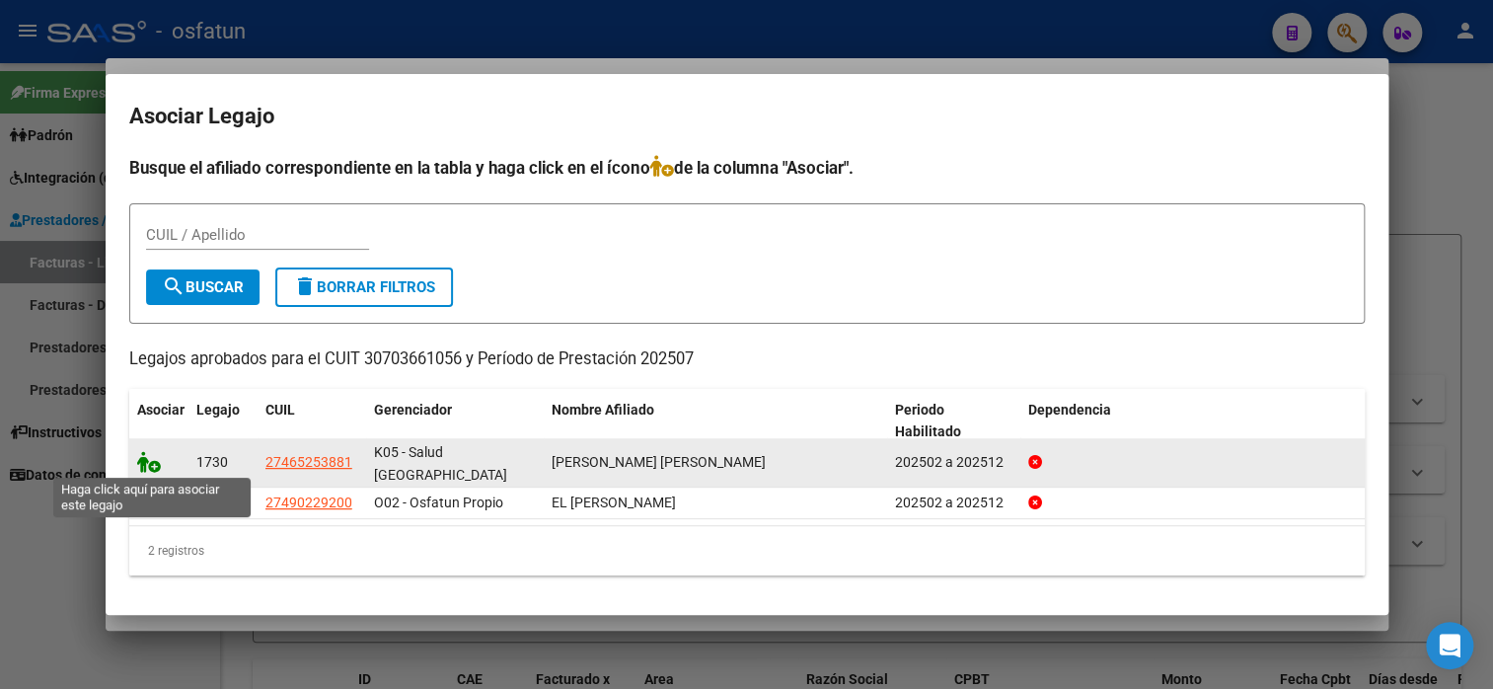
click at [157, 461] on icon at bounding box center [149, 462] width 24 height 22
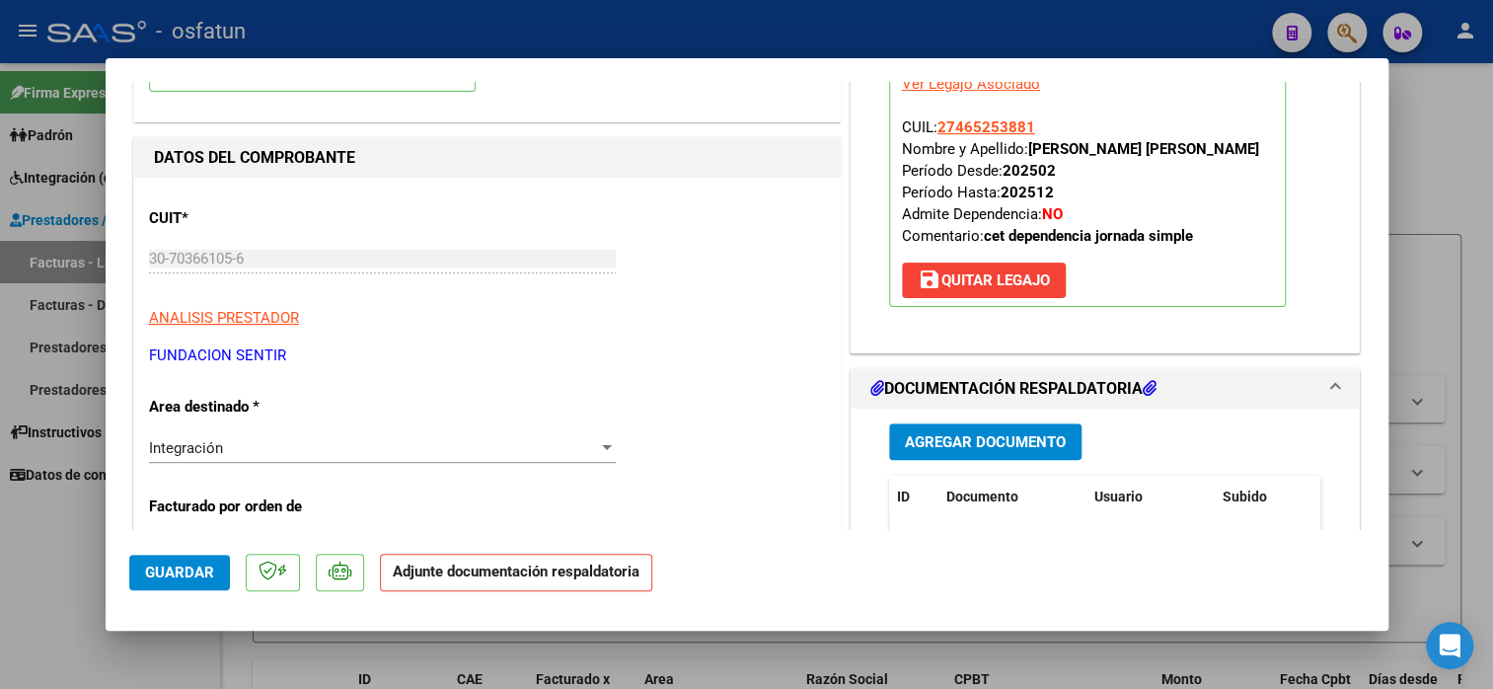
scroll to position [197, 0]
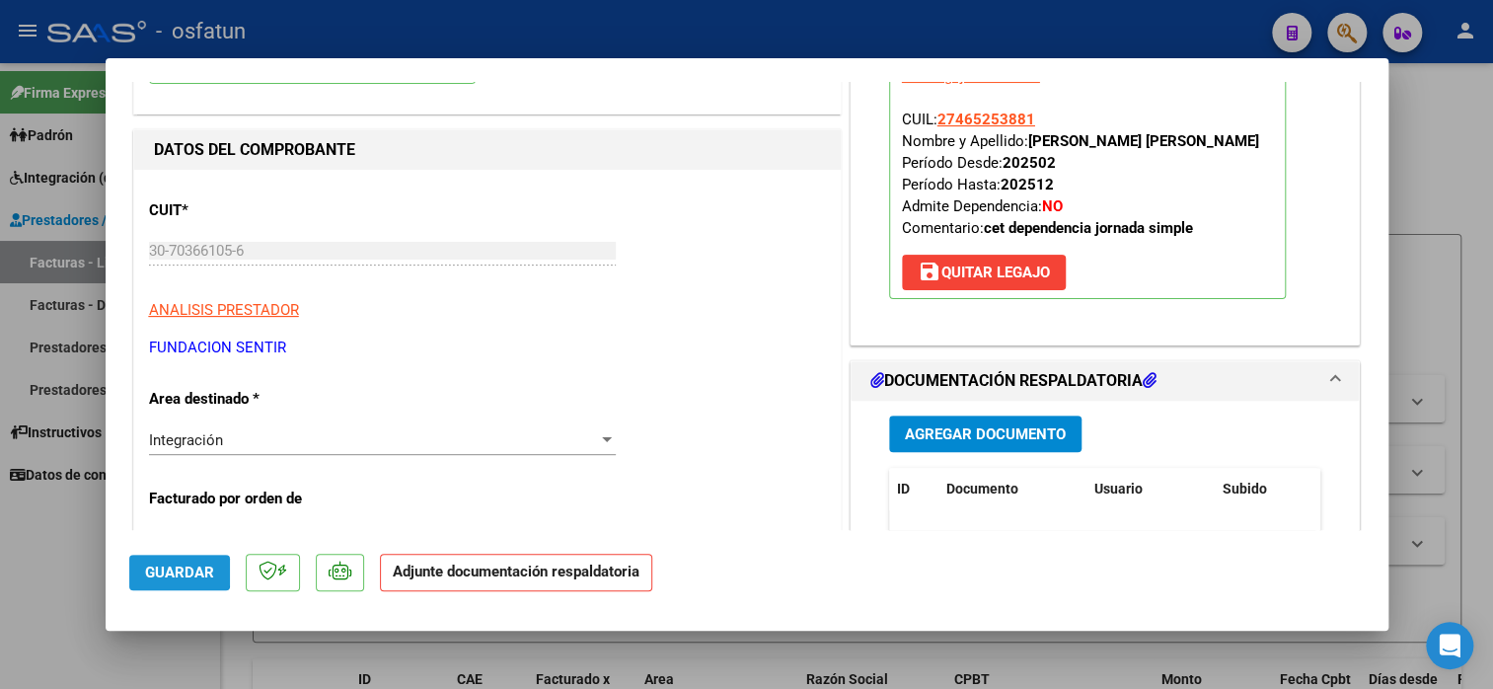
click at [169, 566] on span "Guardar" at bounding box center [179, 573] width 69 height 18
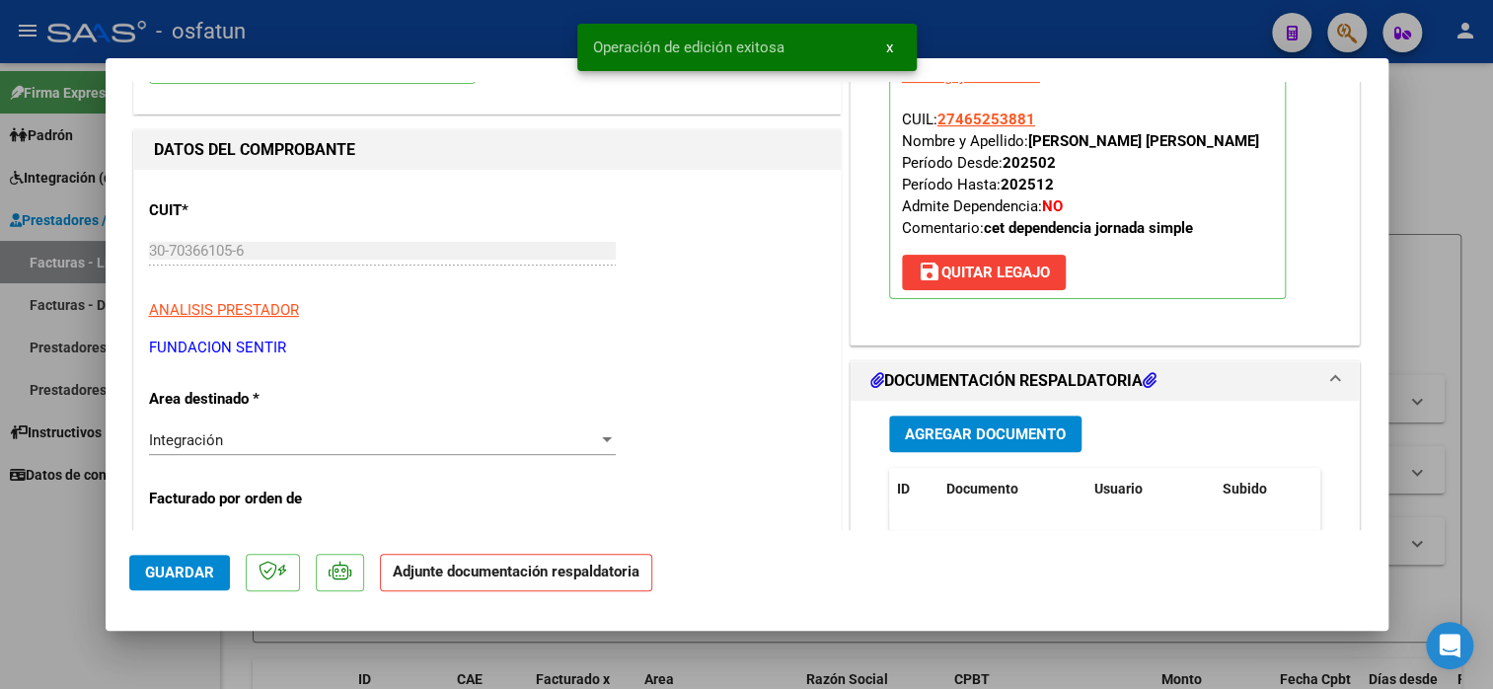
click at [169, 566] on span "Guardar" at bounding box center [179, 573] width 69 height 18
click at [947, 270] on span "save [PERSON_NAME]" at bounding box center [984, 273] width 132 height 18
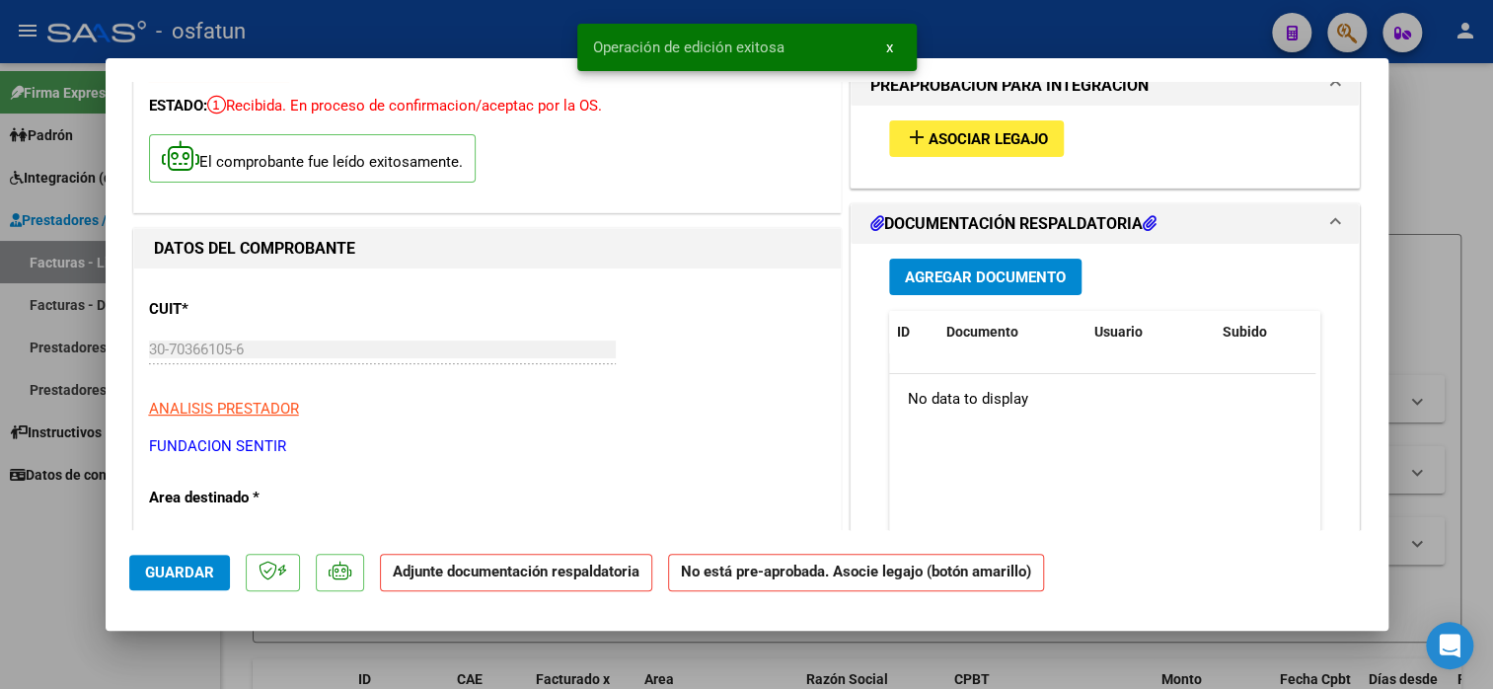
scroll to position [0, 0]
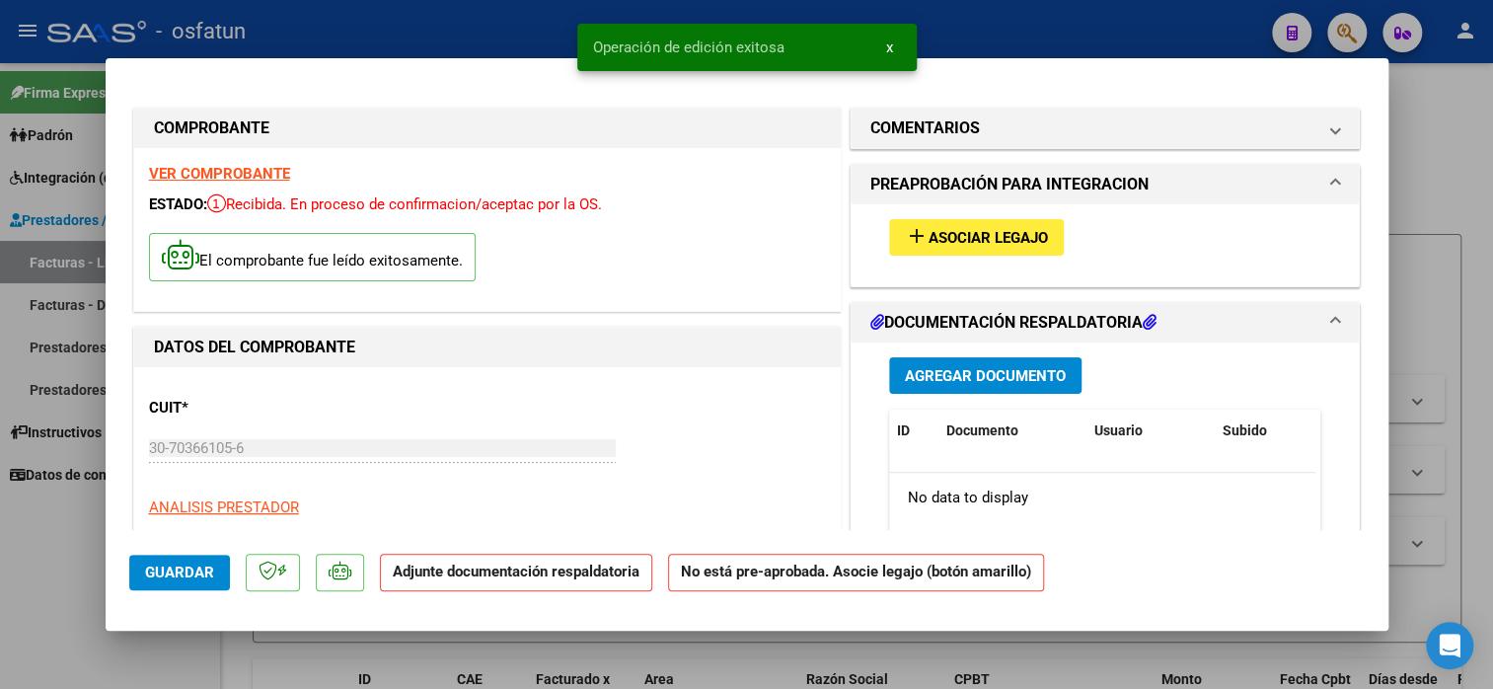
click at [949, 238] on span "Asociar Legajo" at bounding box center [988, 238] width 119 height 18
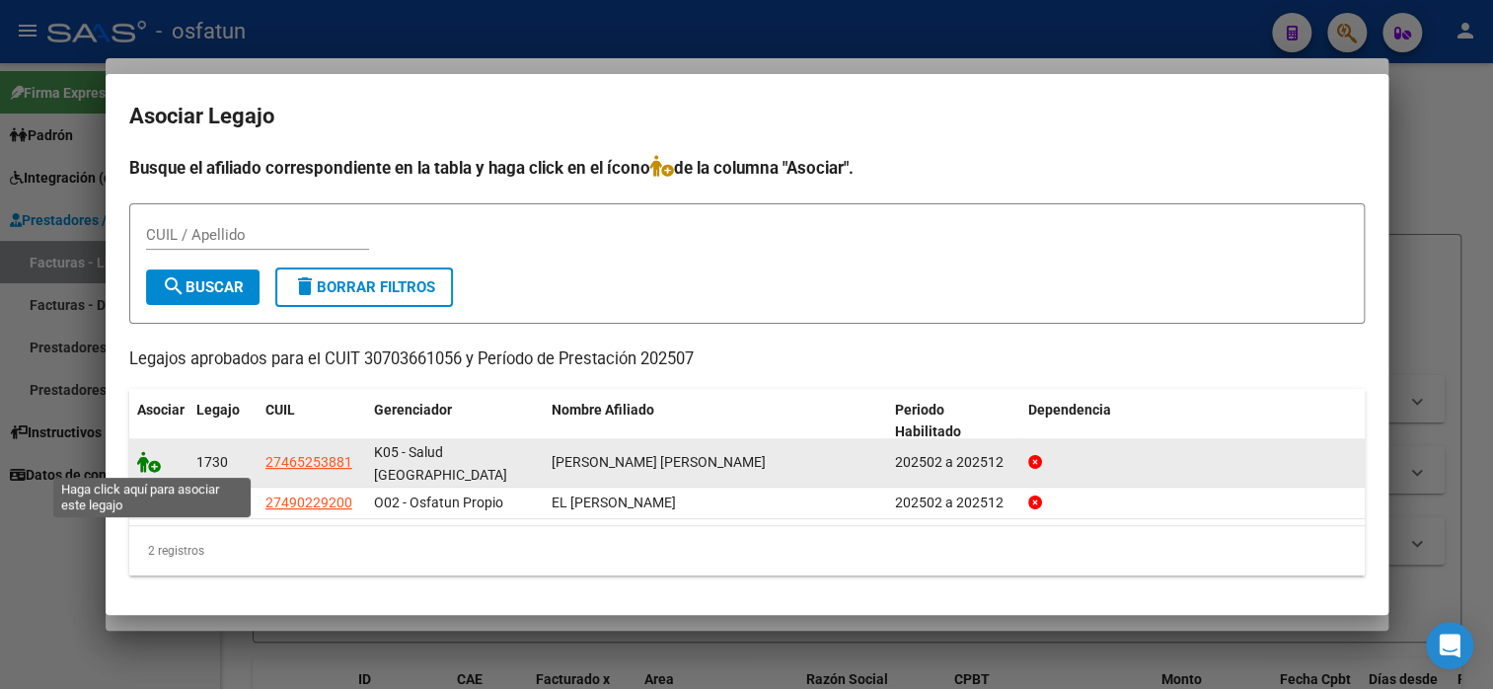
click at [146, 458] on icon at bounding box center [149, 462] width 24 height 22
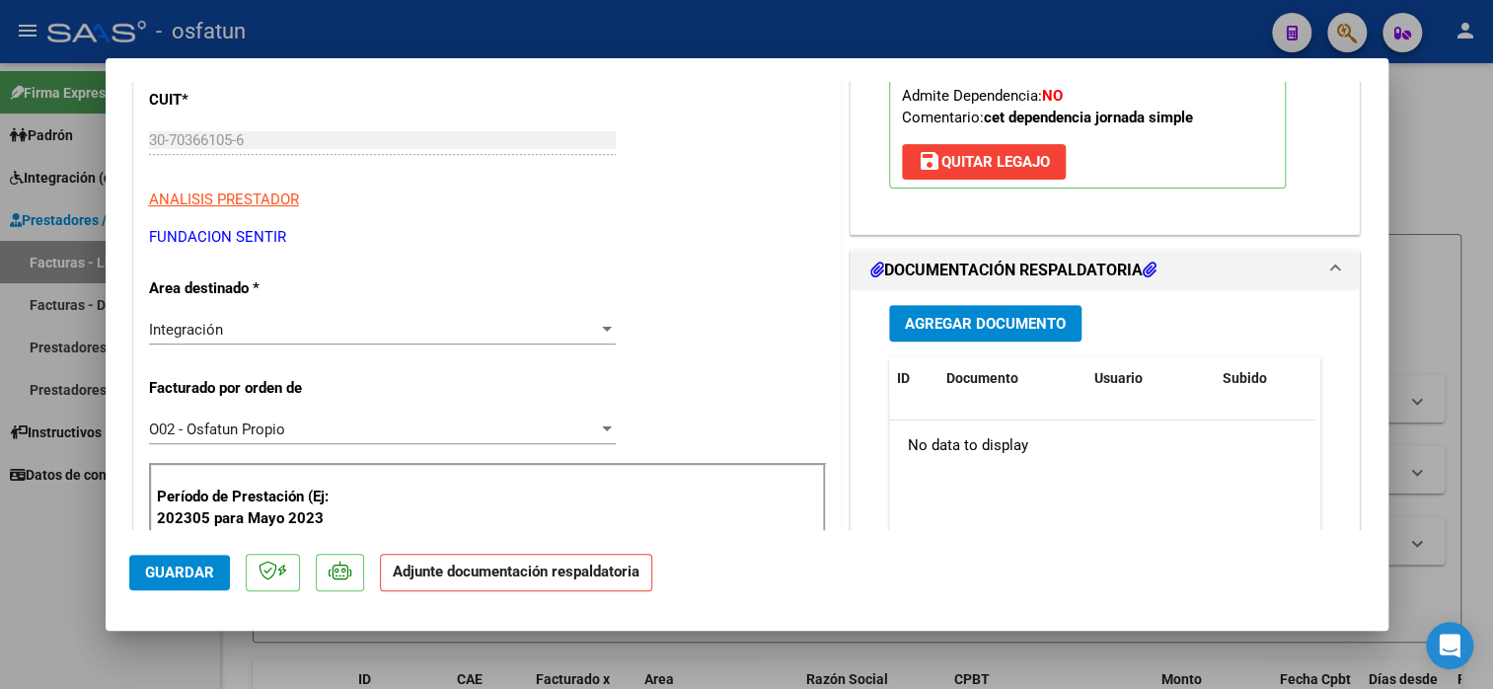
scroll to position [493, 0]
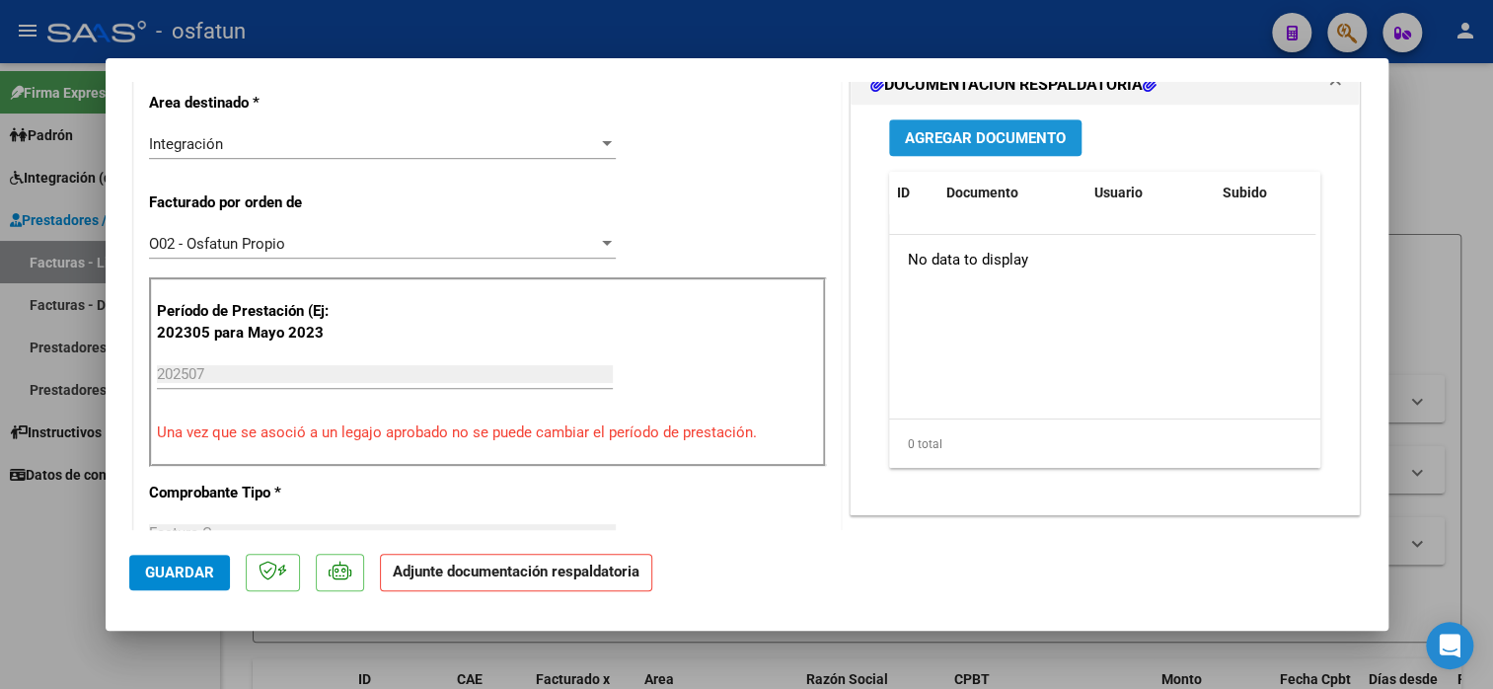
click at [983, 131] on span "Agregar Documento" at bounding box center [985, 138] width 161 height 18
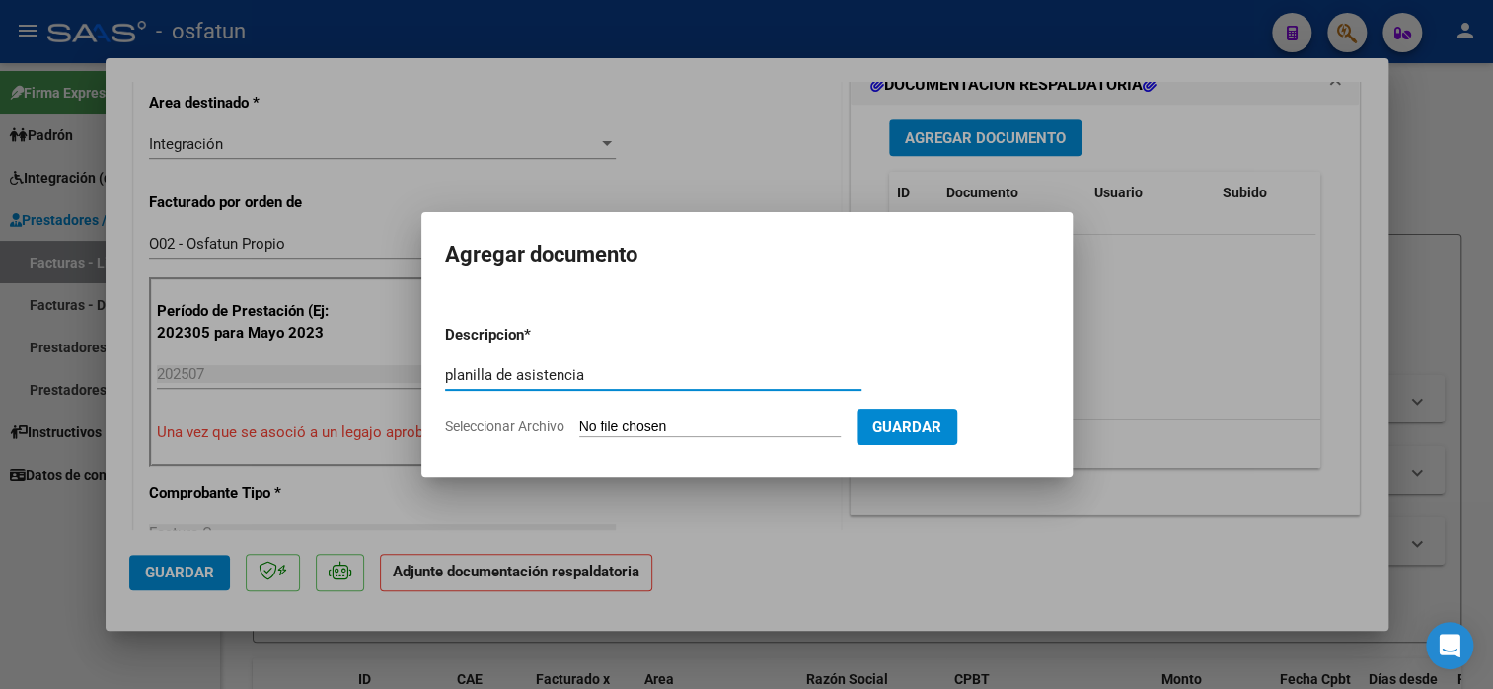
type input "planilla de asistencia"
click at [653, 435] on input "Seleccionar Archivo" at bounding box center [710, 427] width 262 height 19
type input "C:\fakepath\FUNDACION SENTIR 6397 asis.pdf"
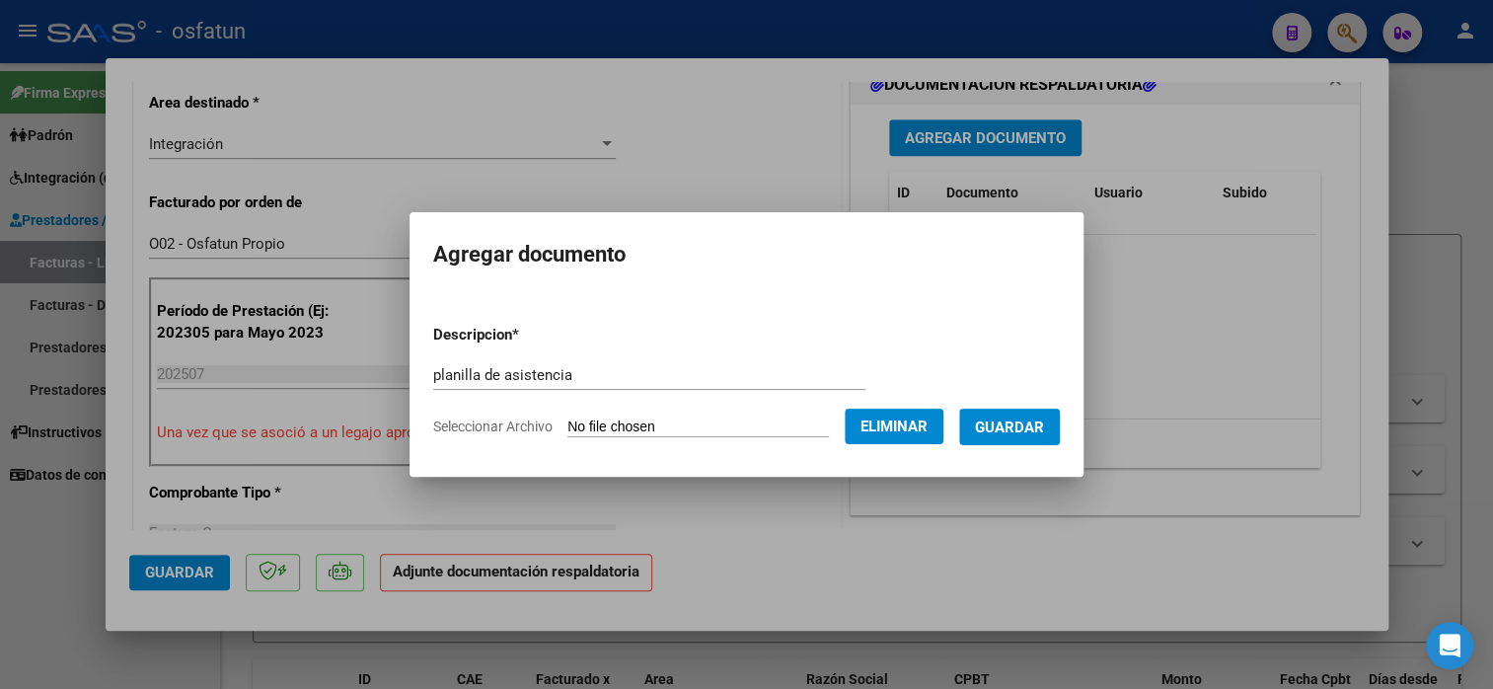
click at [1060, 426] on button "Guardar" at bounding box center [1009, 427] width 101 height 37
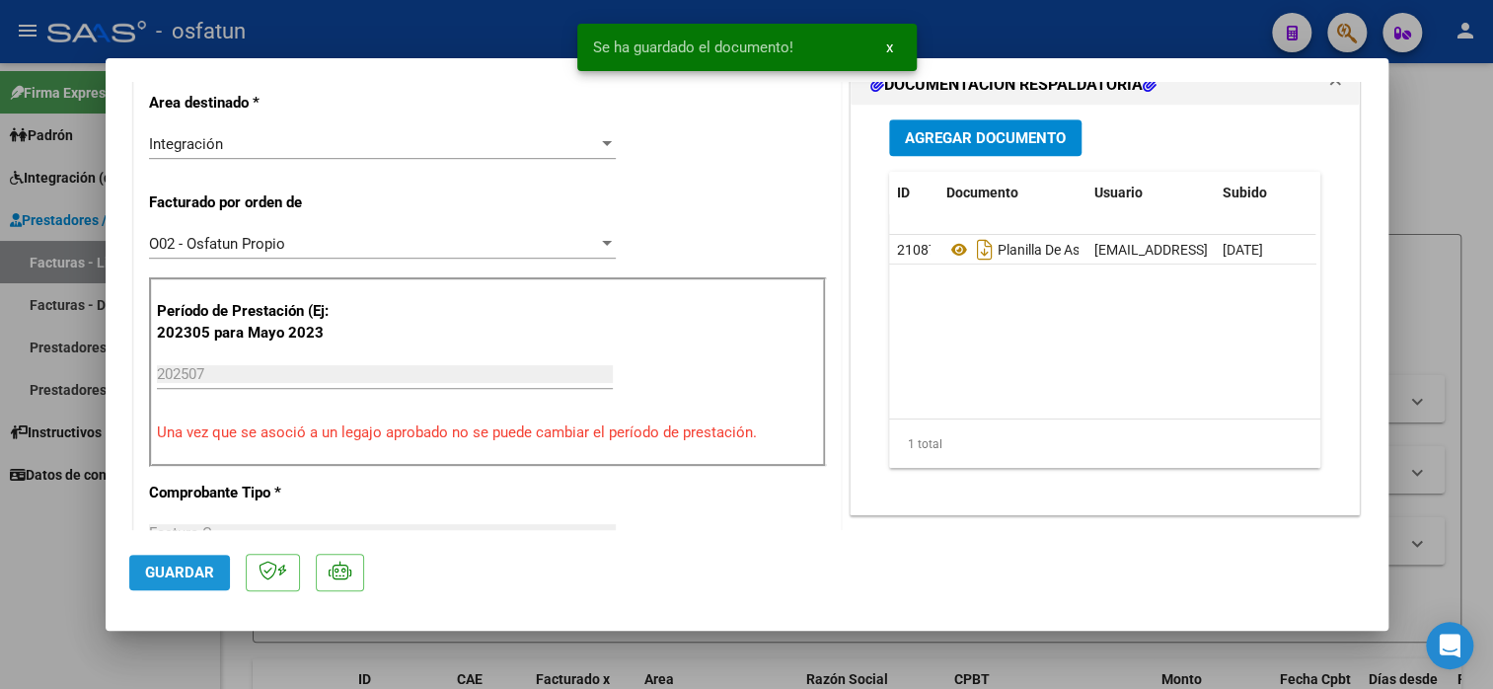
click at [193, 578] on span "Guardar" at bounding box center [179, 573] width 69 height 18
click at [61, 521] on div at bounding box center [746, 344] width 1493 height 689
type input "$ 0,00"
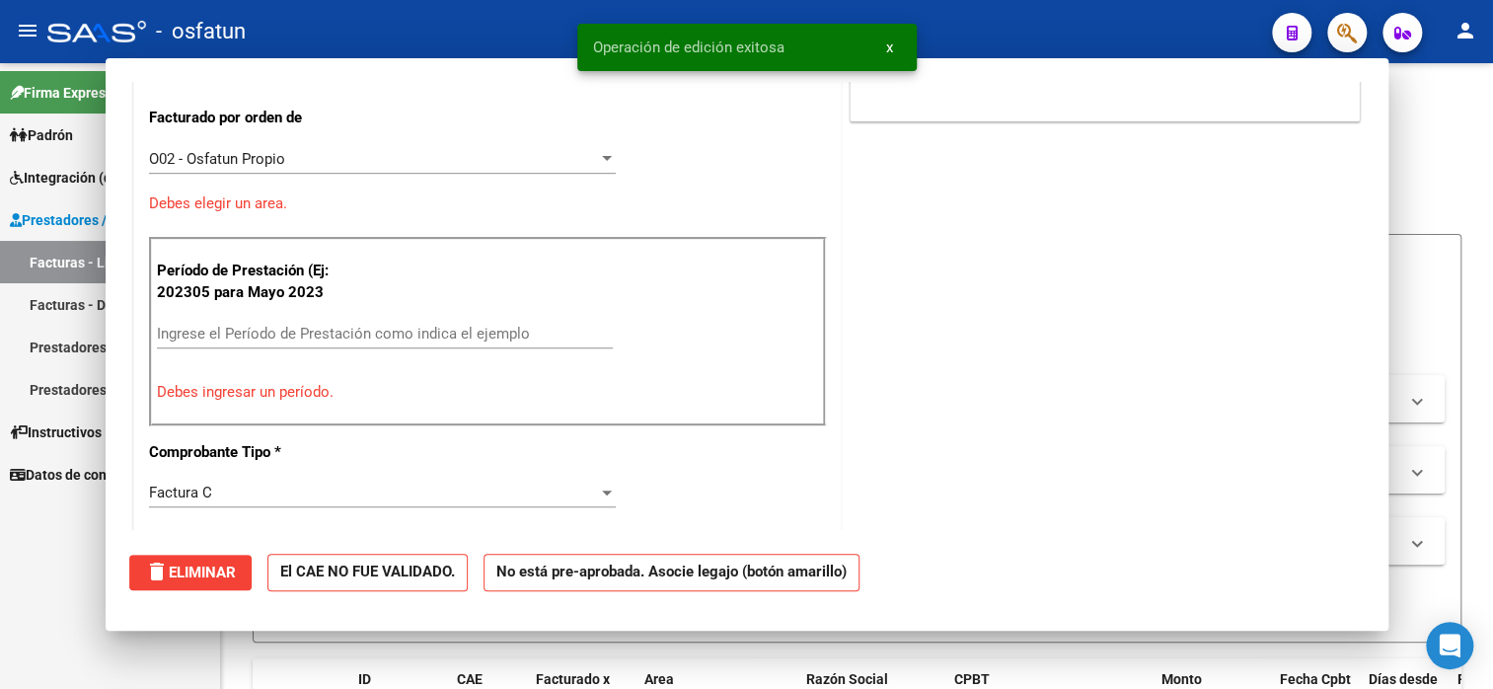
scroll to position [409, 0]
